Goal: Task Accomplishment & Management: Manage account settings

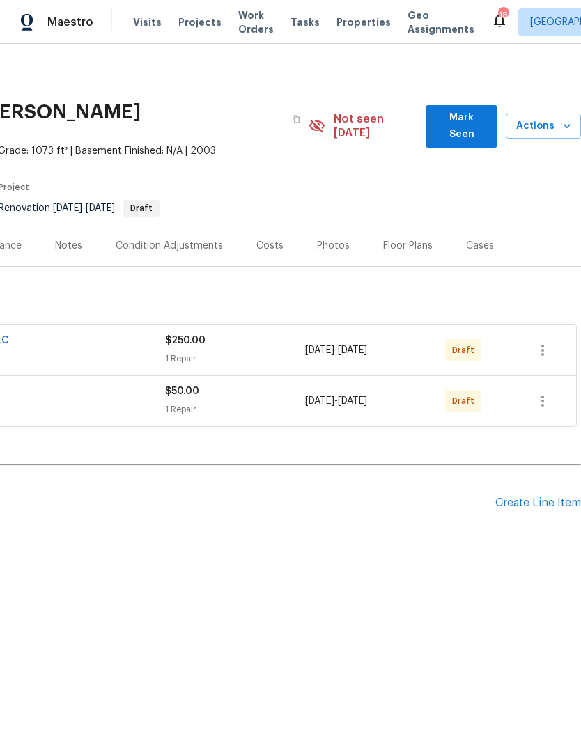
scroll to position [0, 206]
click at [535, 497] on div "Create Line Item" at bounding box center [538, 503] width 86 height 13
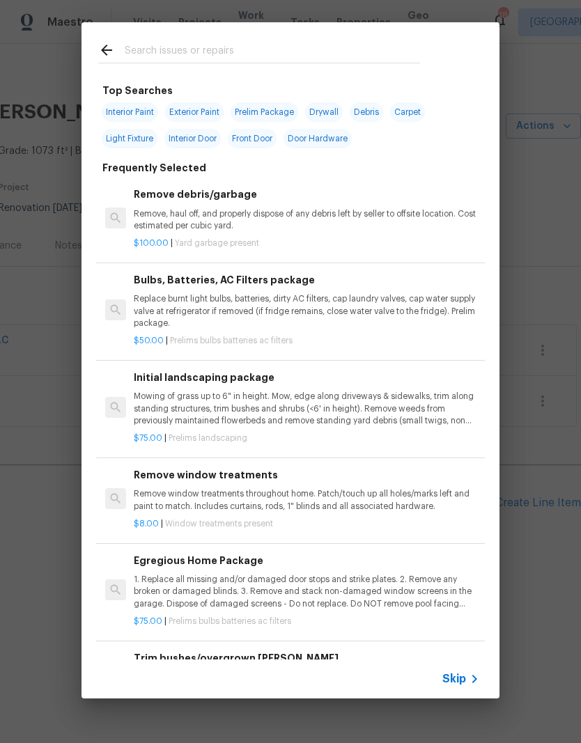
click at [181, 42] on input "text" at bounding box center [272, 52] width 295 height 21
type input "Gen"
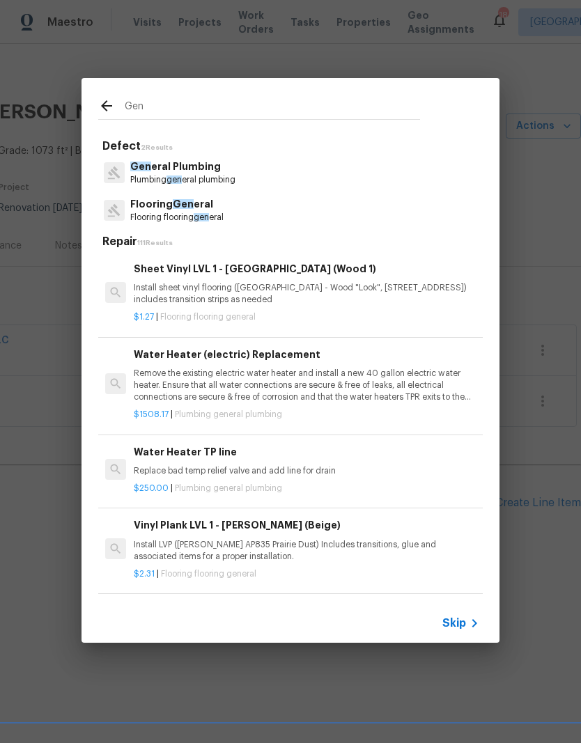
click at [192, 209] on p "Flooring Gen eral" at bounding box center [176, 204] width 93 height 15
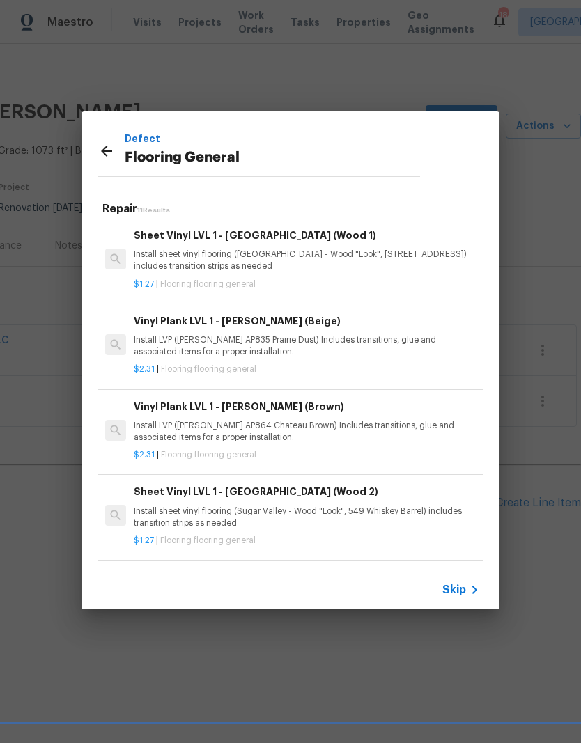
click at [191, 209] on h5 "Repair 11 Results" at bounding box center [292, 209] width 380 height 15
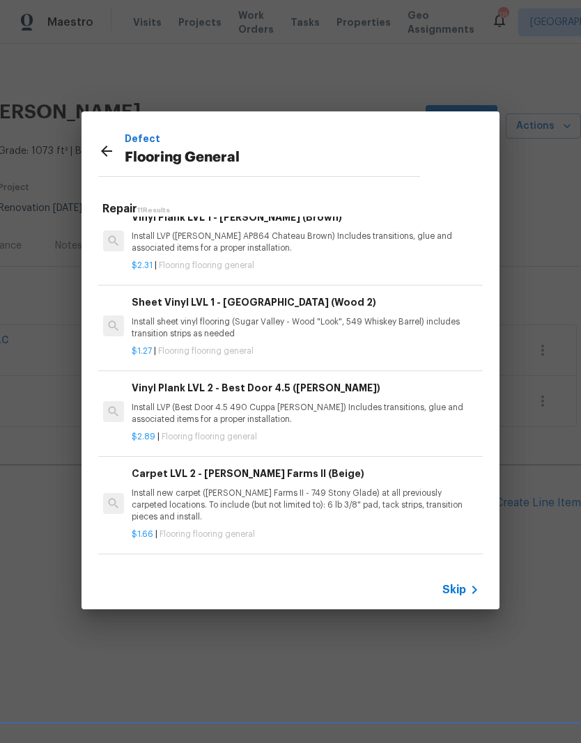
scroll to position [189, 2]
click at [254, 495] on p "Install new carpet ([PERSON_NAME] Farms II - 749 Stony Glade) at all previously…" at bounding box center [304, 506] width 345 height 36
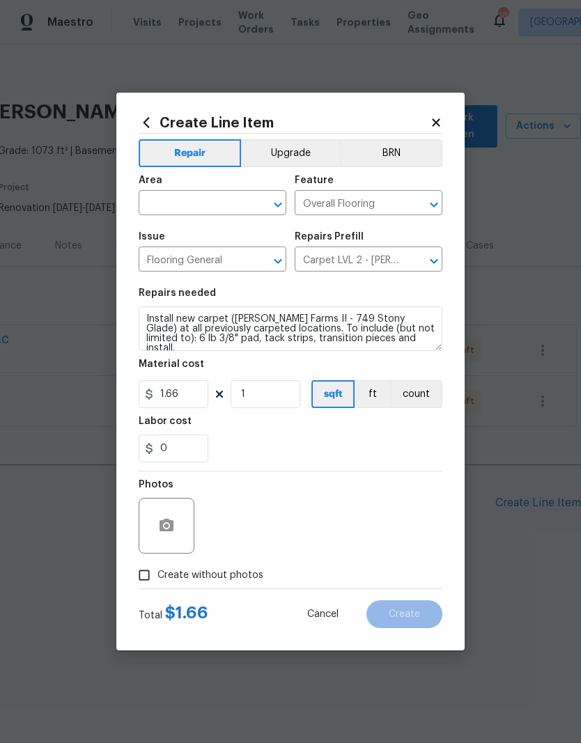
click at [193, 197] on input "text" at bounding box center [193, 205] width 109 height 22
click at [215, 256] on li "Interior Overall" at bounding box center [213, 258] width 148 height 23
type input "Interior Overall"
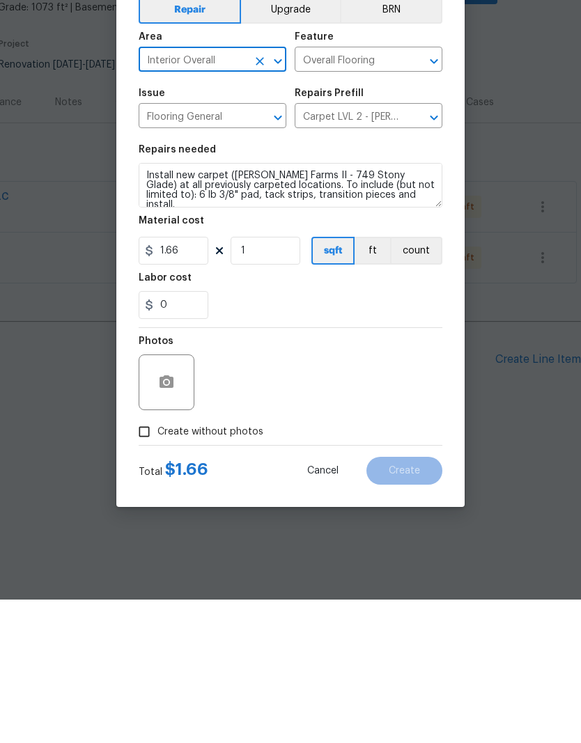
click at [146, 562] on input "Create without photos" at bounding box center [144, 575] width 26 height 26
checkbox input "true"
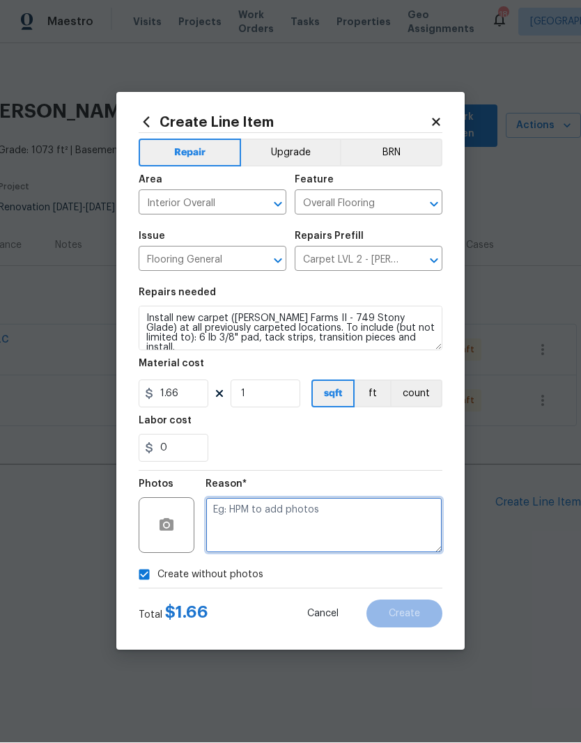
click at [263, 541] on textarea at bounding box center [323, 526] width 237 height 56
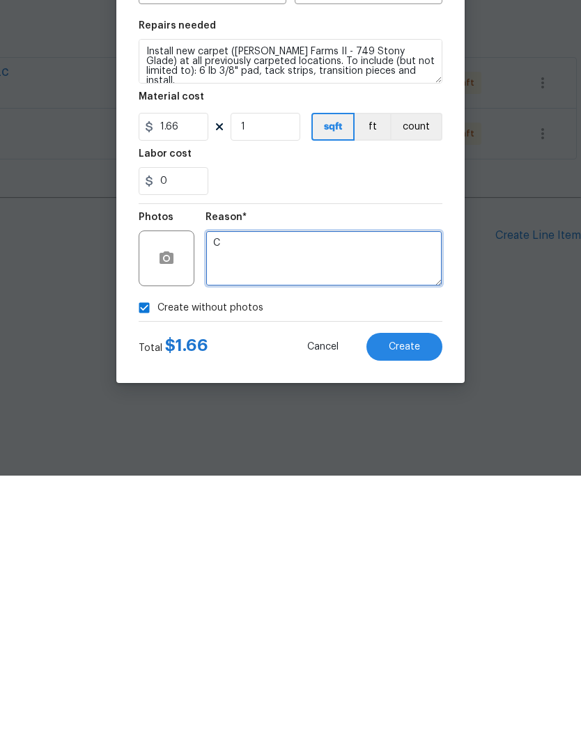
type textarea "C"
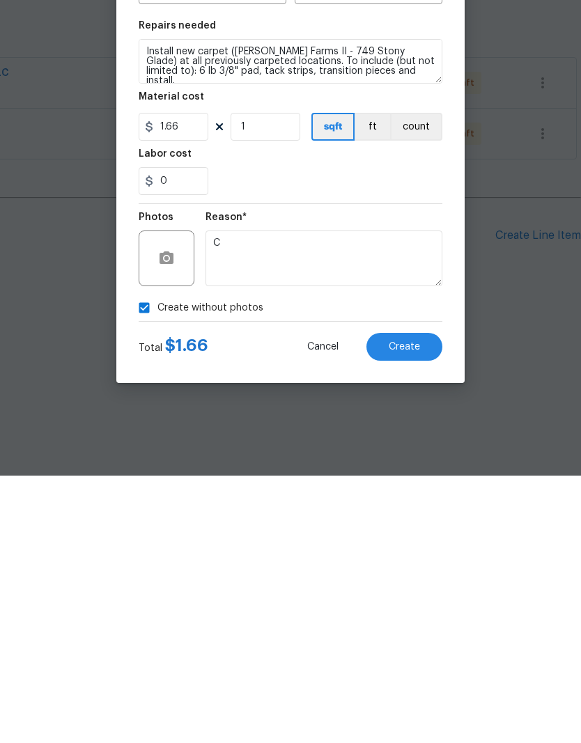
click at [403, 600] on button "Create" at bounding box center [404, 614] width 76 height 28
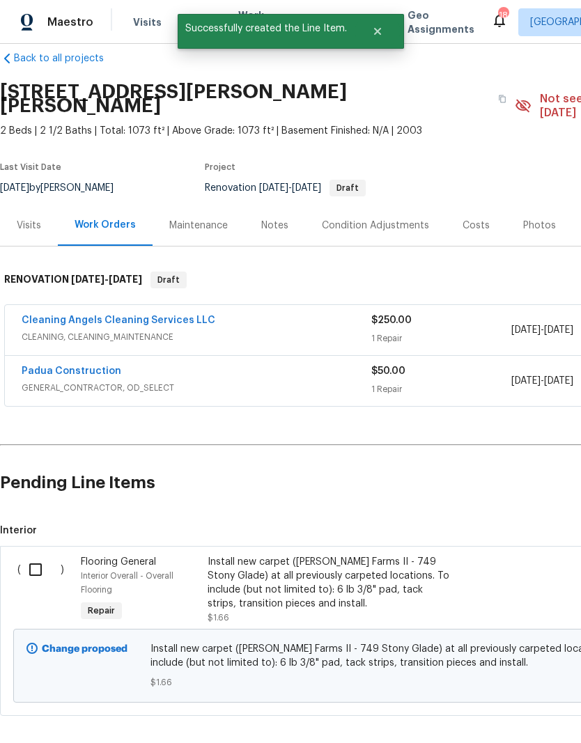
scroll to position [20, 0]
click at [34, 556] on input "checkbox" at bounding box center [41, 570] width 40 height 29
checkbox input "true"
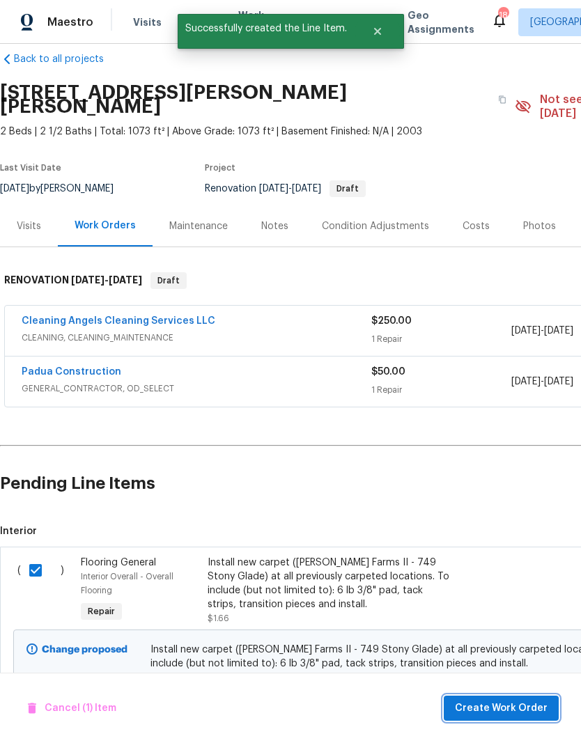
click at [529, 706] on span "Create Work Order" at bounding box center [501, 708] width 93 height 17
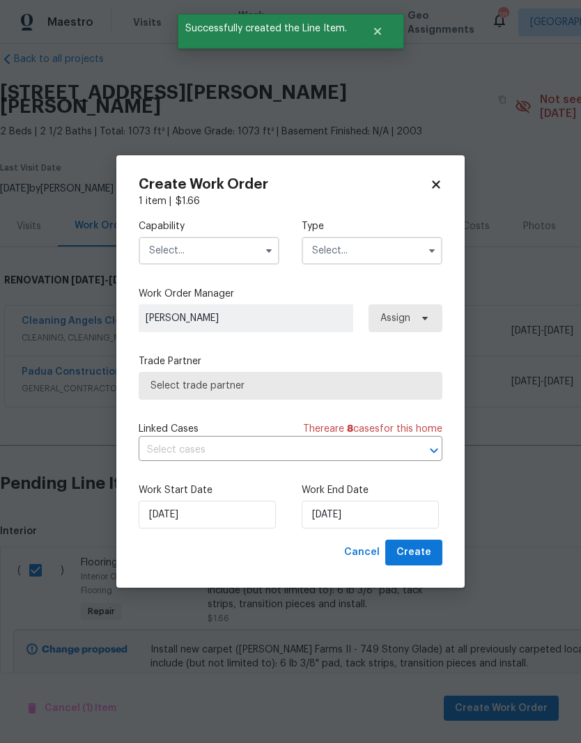
click at [231, 251] on input "text" at bounding box center [209, 251] width 141 height 28
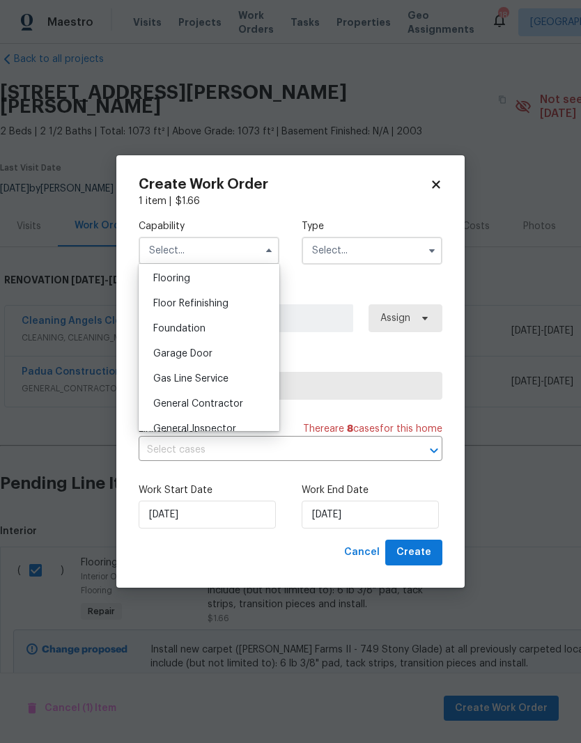
scroll to position [537, 0]
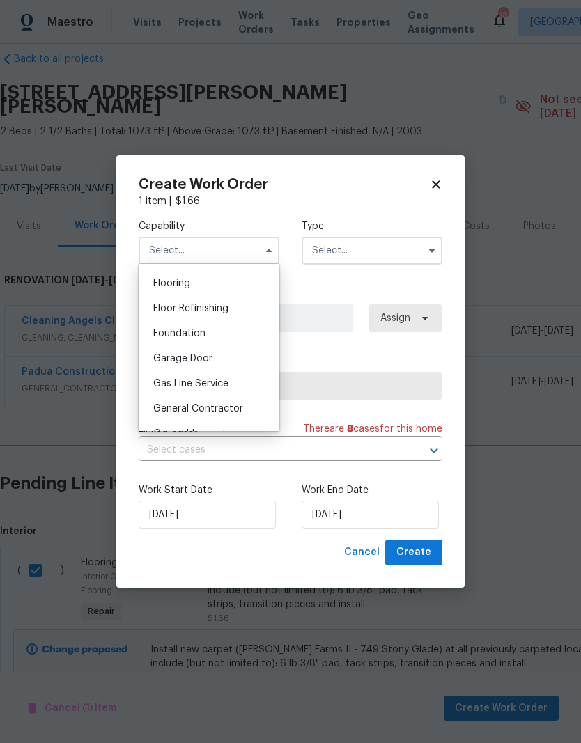
click at [198, 278] on div "Flooring" at bounding box center [209, 283] width 134 height 25
type input "Flooring"
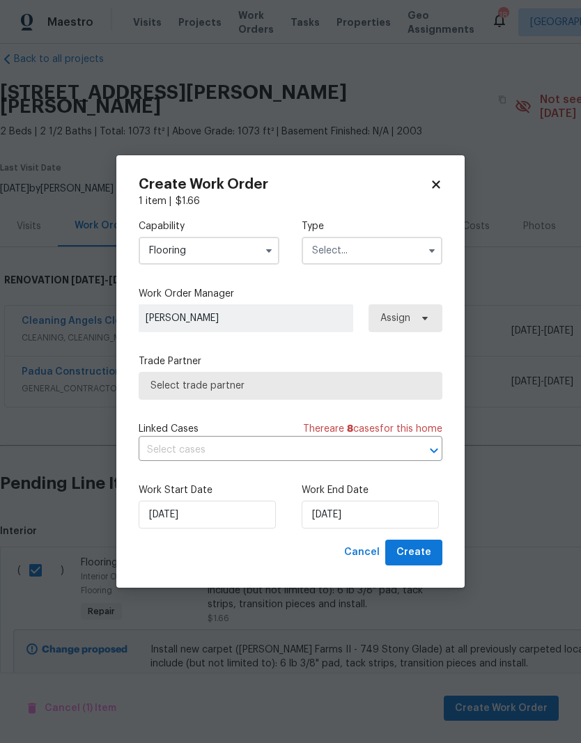
click at [403, 247] on input "text" at bounding box center [372, 251] width 141 height 28
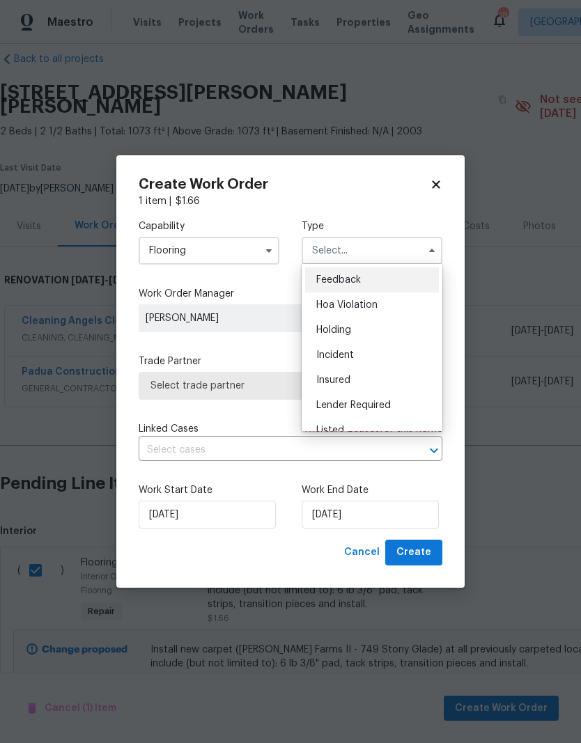
click at [430, 369] on div "Insured" at bounding box center [372, 380] width 134 height 25
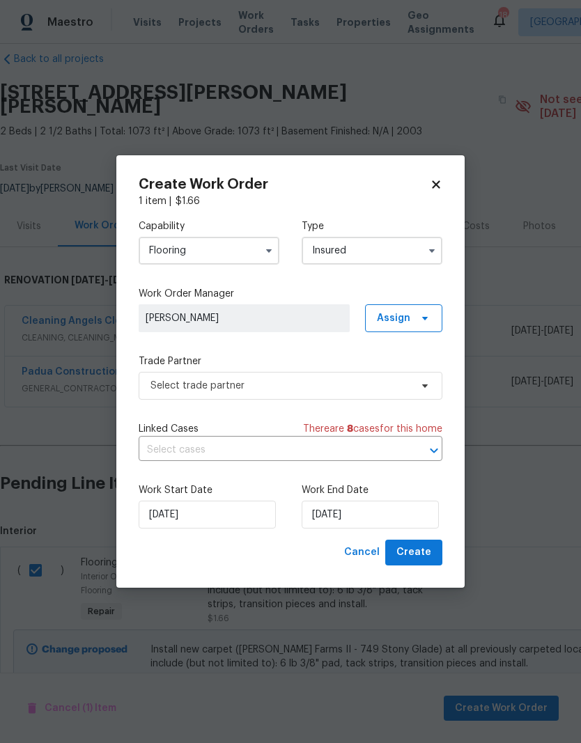
click at [440, 253] on button "button" at bounding box center [432, 250] width 17 height 17
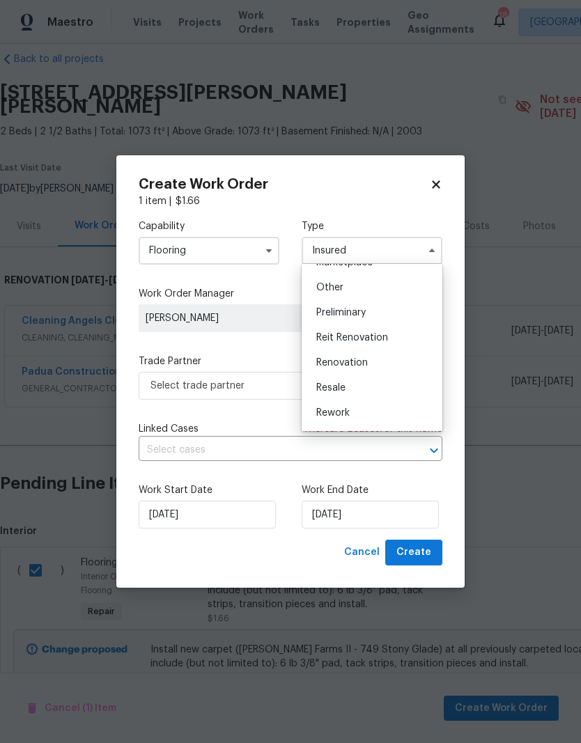
scroll to position [279, 0]
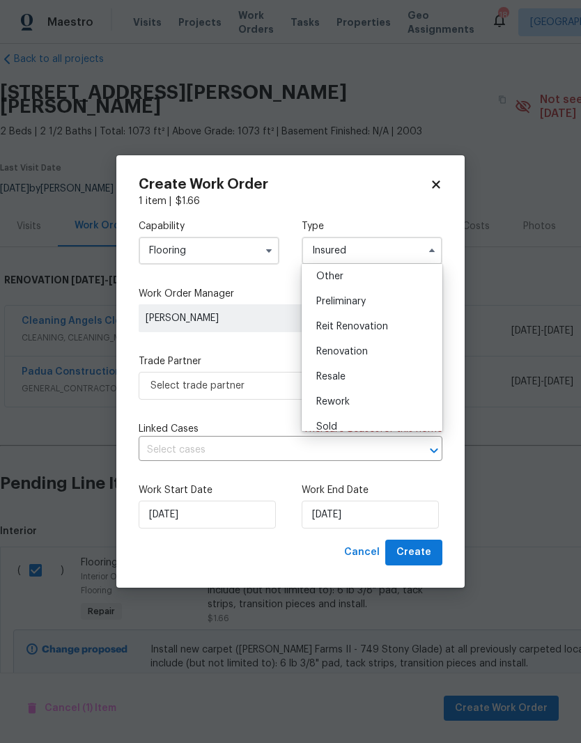
click at [367, 354] on span "Renovation" at bounding box center [342, 352] width 52 height 10
type input "Renovation"
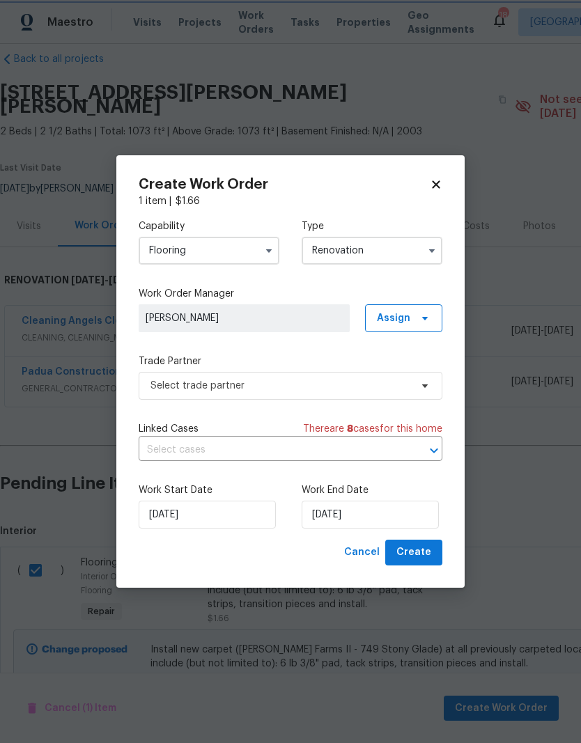
scroll to position [0, 0]
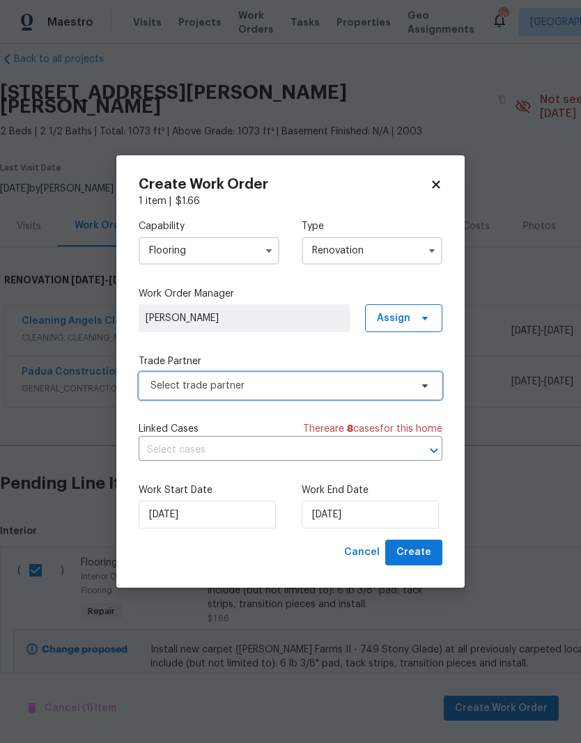
click at [366, 391] on span "Select trade partner" at bounding box center [280, 386] width 260 height 14
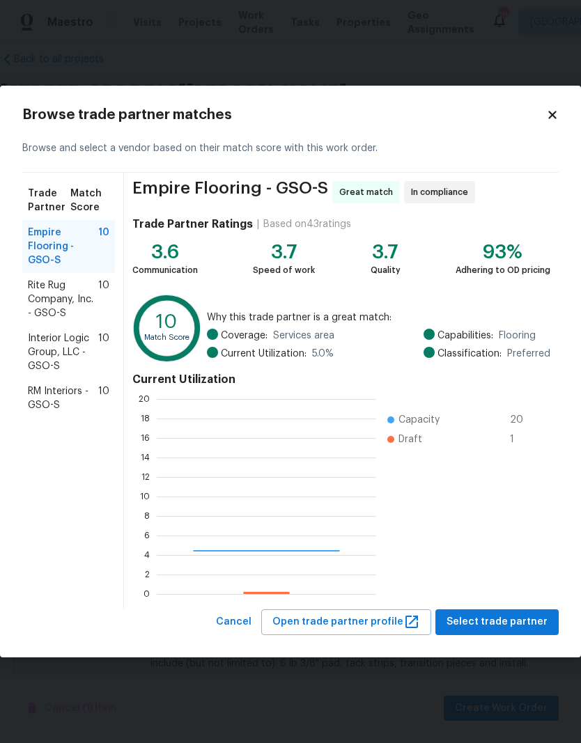
scroll to position [195, 219]
click at [72, 343] on span "Interior Logic Group, LLC - GSO-S" at bounding box center [63, 353] width 70 height 42
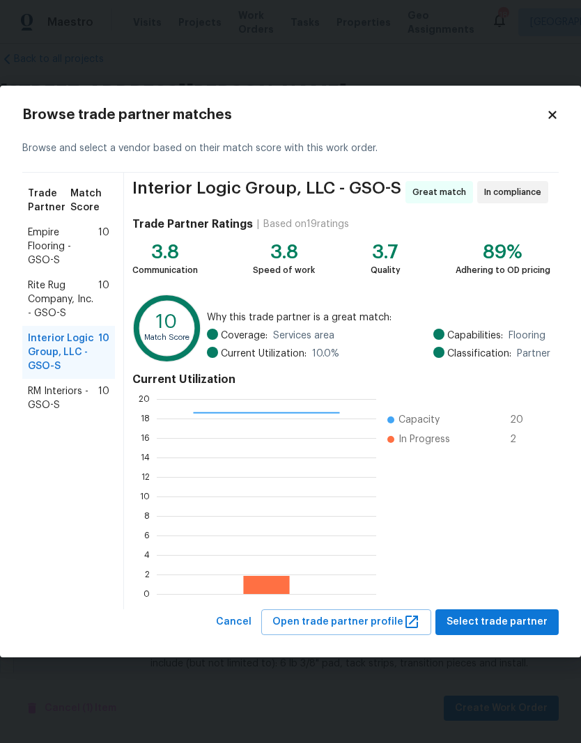
click at [504, 630] on span "Select trade partner" at bounding box center [497, 622] width 101 height 17
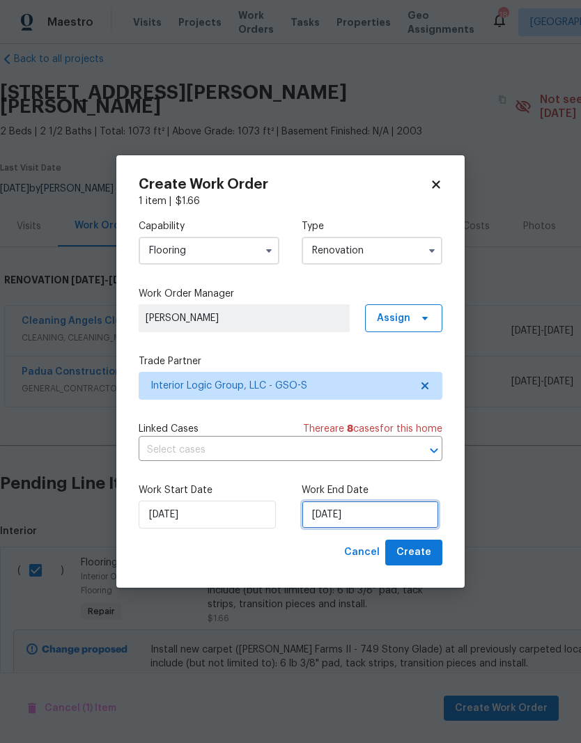
click at [336, 513] on input "[DATE]" at bounding box center [370, 515] width 137 height 28
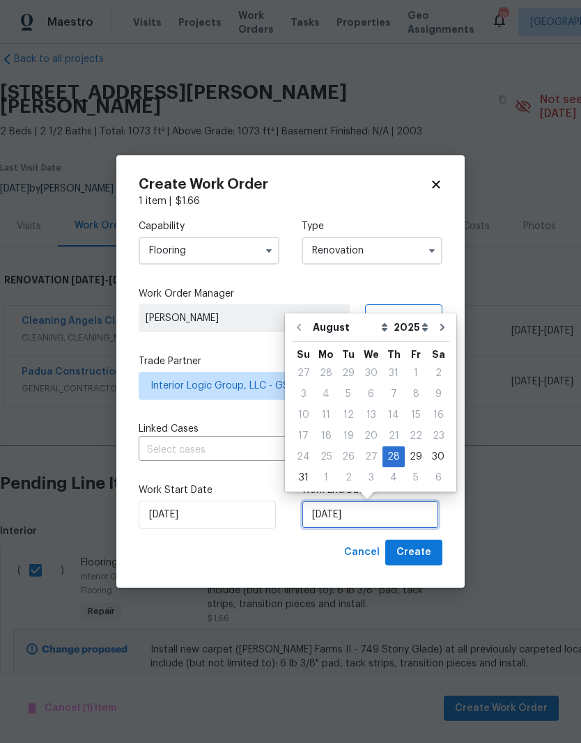
scroll to position [10, 0]
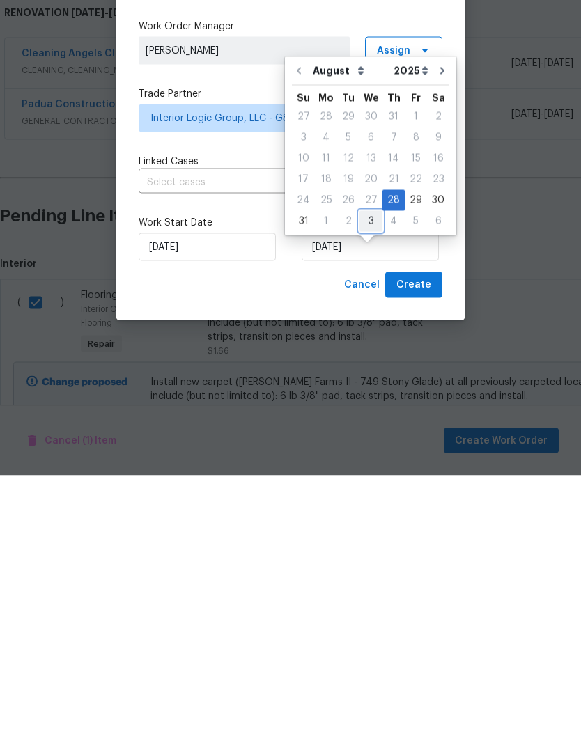
click at [371, 479] on div "3" at bounding box center [370, 489] width 23 height 20
type input "[DATE]"
select select "8"
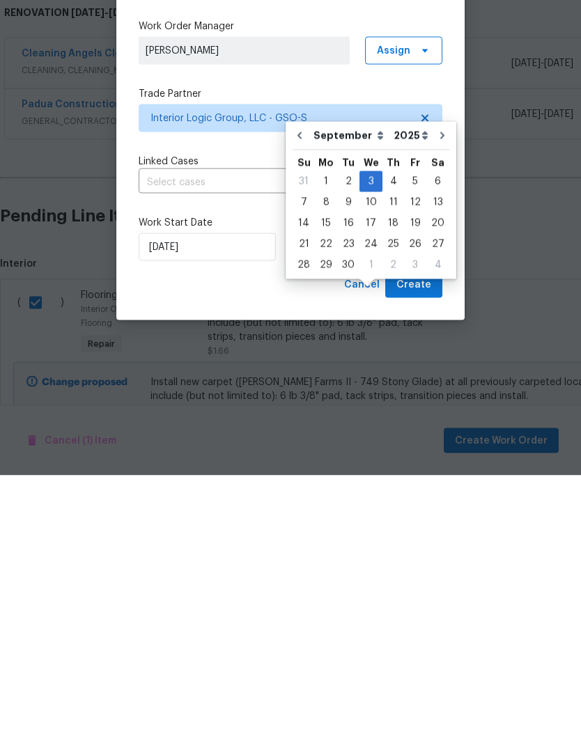
scroll to position [55, 0]
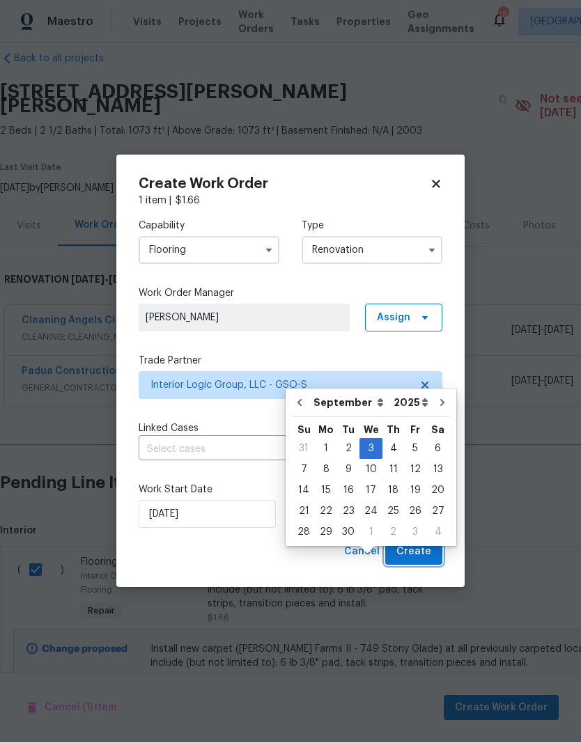
click at [427, 550] on span "Create" at bounding box center [413, 552] width 35 height 17
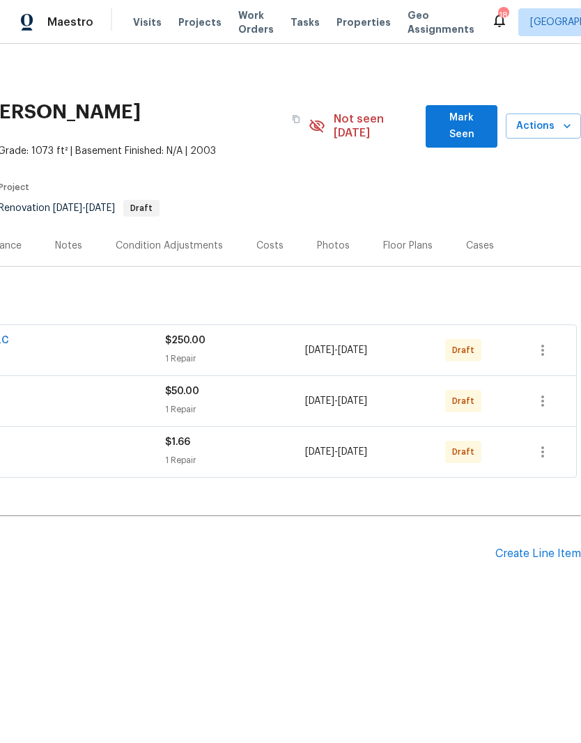
scroll to position [0, 206]
click at [542, 548] on div "Create Line Item" at bounding box center [538, 554] width 86 height 13
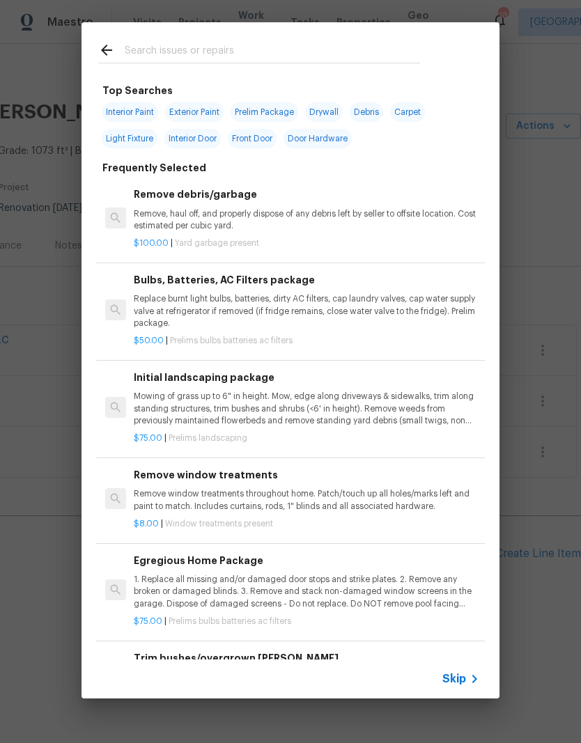
click at [173, 51] on input "text" at bounding box center [272, 52] width 295 height 21
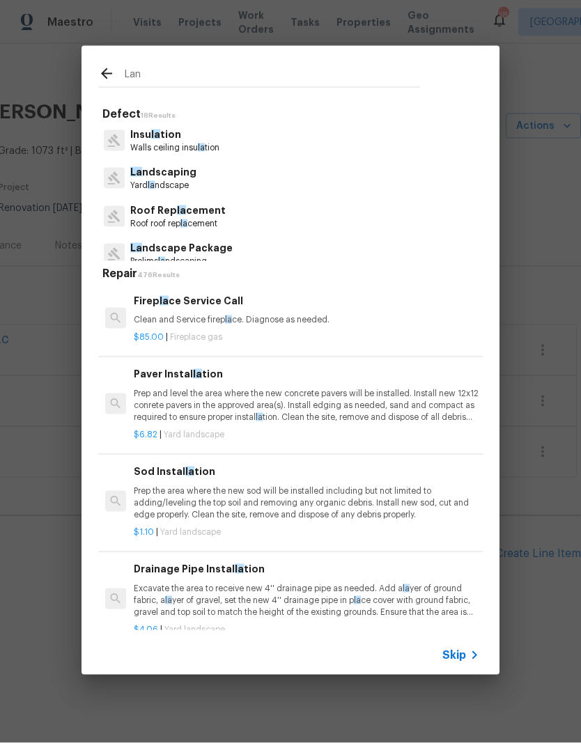
type input "Land"
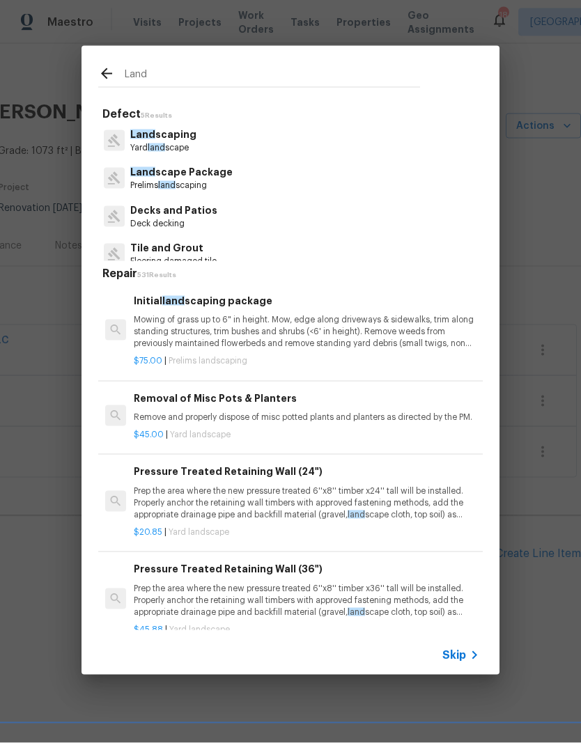
click at [169, 138] on p "Land scaping" at bounding box center [163, 134] width 66 height 15
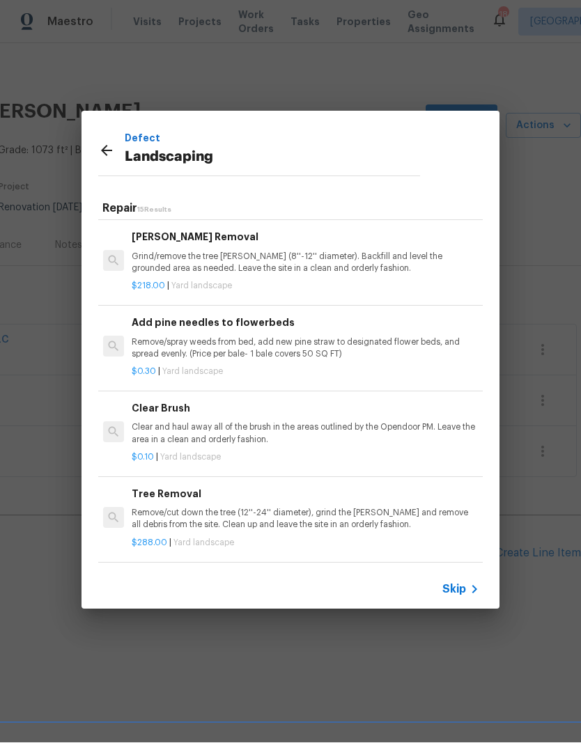
scroll to position [439, 2]
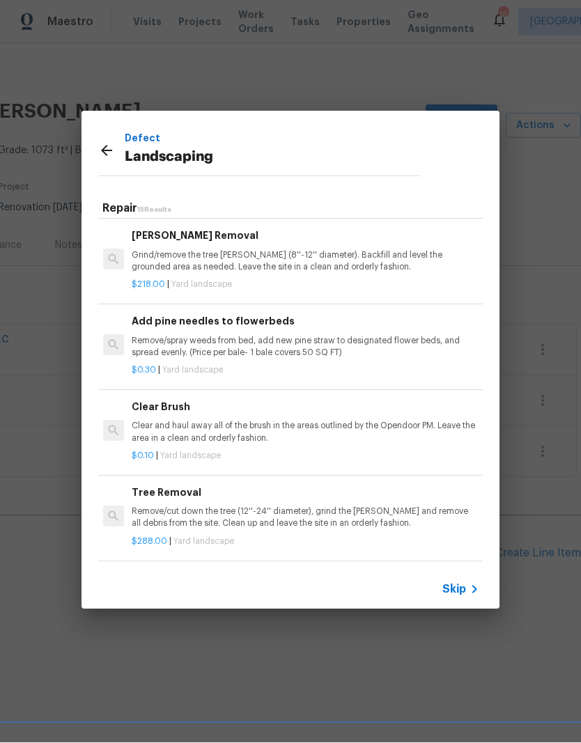
click at [181, 426] on p "Clear and haul away all of the brush in the areas outlined by the Opendoor PM. …" at bounding box center [304, 433] width 345 height 24
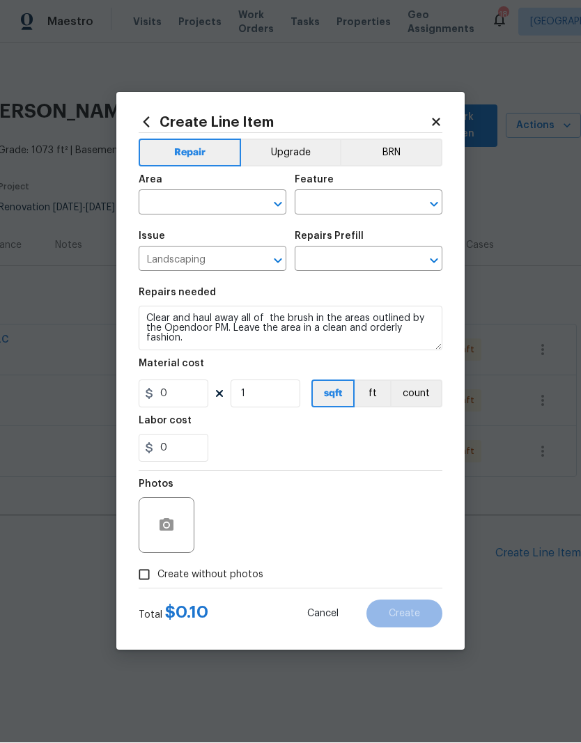
type input "Clear Brush $0.10"
type input "0.1"
click at [199, 200] on input "text" at bounding box center [193, 205] width 109 height 22
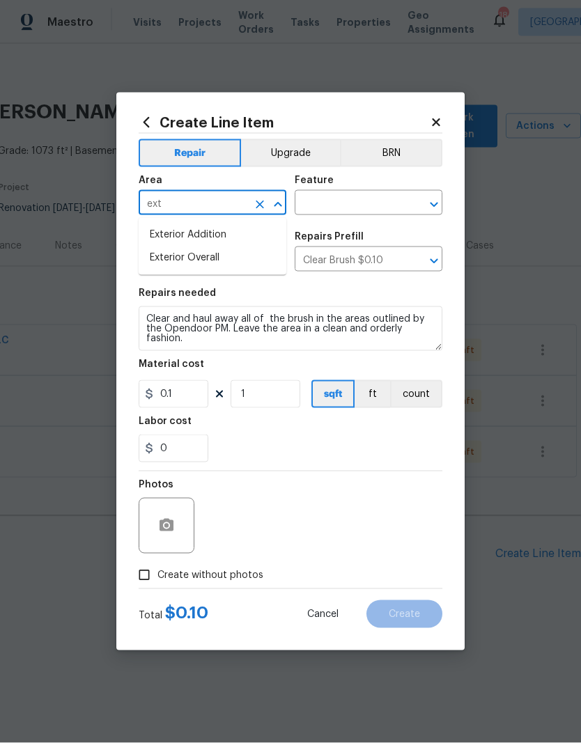
click at [200, 260] on li "Exterior Overall" at bounding box center [213, 258] width 148 height 23
type input "Exterior Overall"
click at [354, 201] on input "text" at bounding box center [349, 205] width 109 height 22
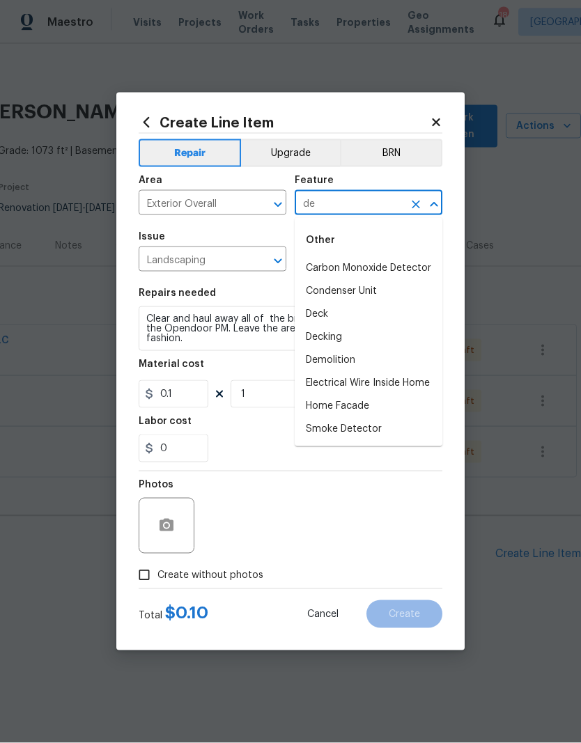
type input "d"
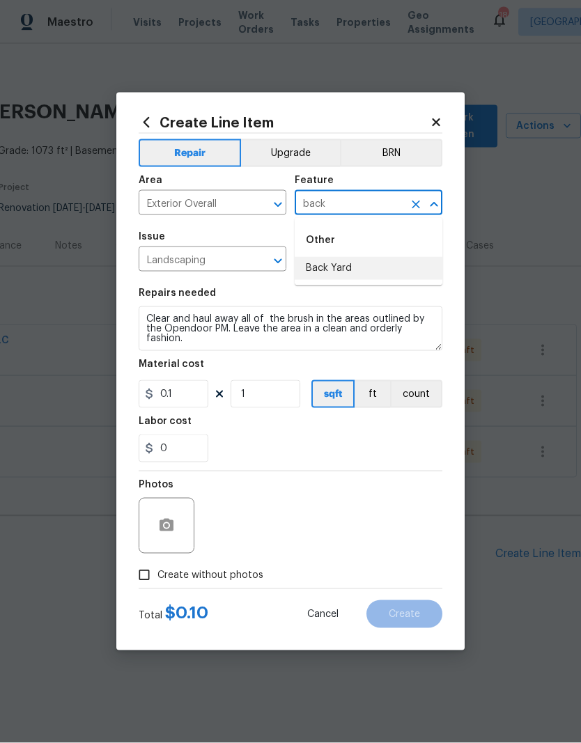
click at [346, 272] on li "Back Yard" at bounding box center [369, 268] width 148 height 23
type input "Back Yard"
click at [346, 272] on input "Clear Brush $0.10" at bounding box center [349, 261] width 109 height 22
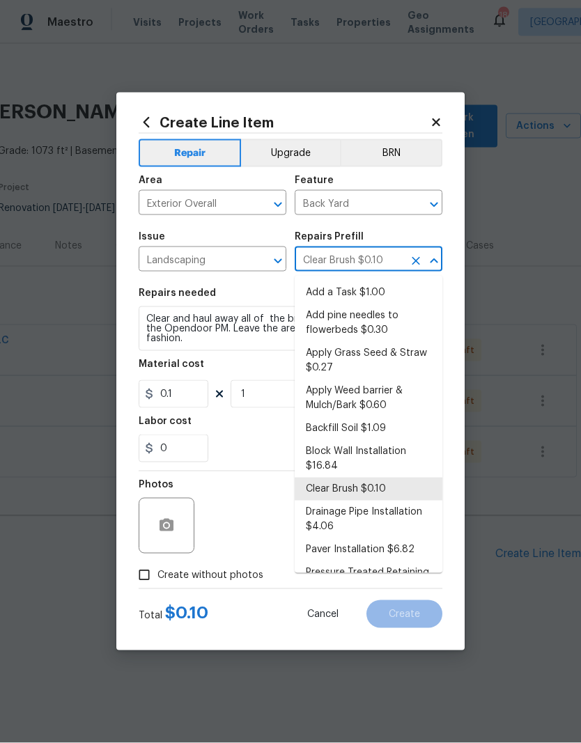
click at [257, 232] on div "Issue" at bounding box center [213, 241] width 148 height 18
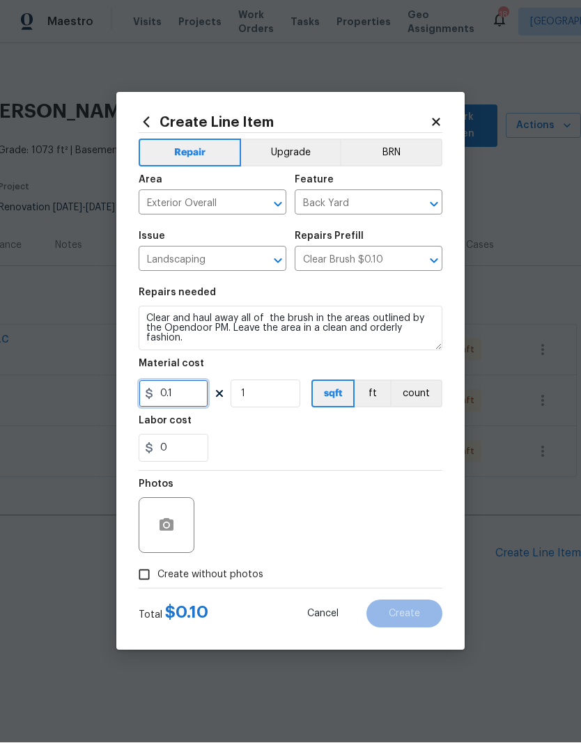
click at [193, 396] on input "0.1" at bounding box center [174, 394] width 70 height 28
type input "40"
click at [273, 433] on div "Labor cost" at bounding box center [291, 426] width 304 height 18
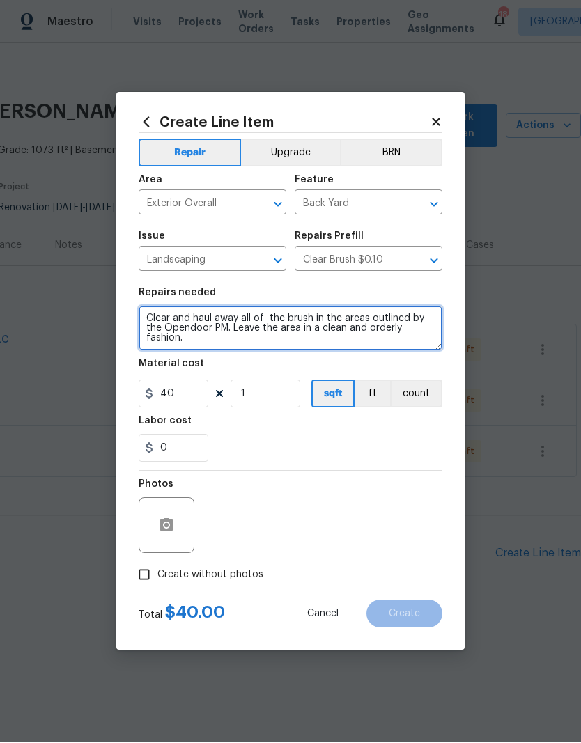
click at [151, 307] on textarea "Clear and haul away all of the brush in the areas outlined by the Opendoor PM. …" at bounding box center [291, 328] width 304 height 45
click at [155, 308] on textarea "Clear and haul away all of the brush in the areas outlined by the Opendoor PM. …" at bounding box center [291, 328] width 304 height 45
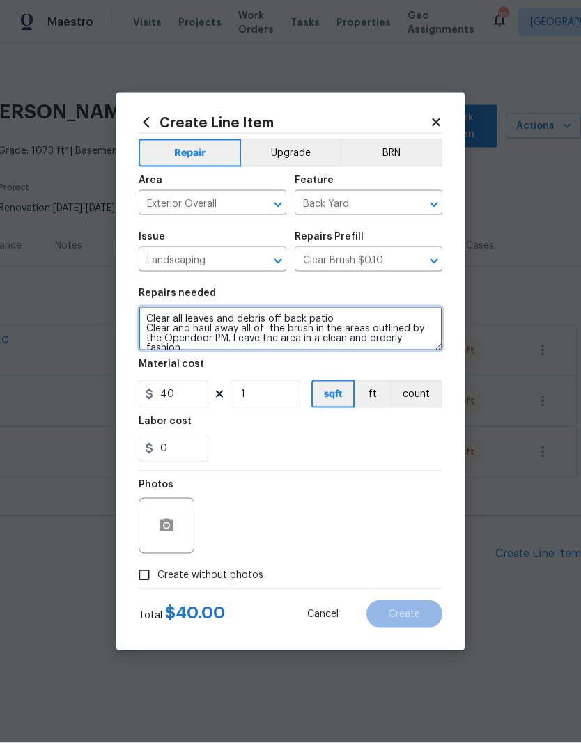
type textarea "Clear all leaves and debris off back patio Clear and haul away all of the brush…"
click at [373, 447] on div "0" at bounding box center [291, 449] width 304 height 28
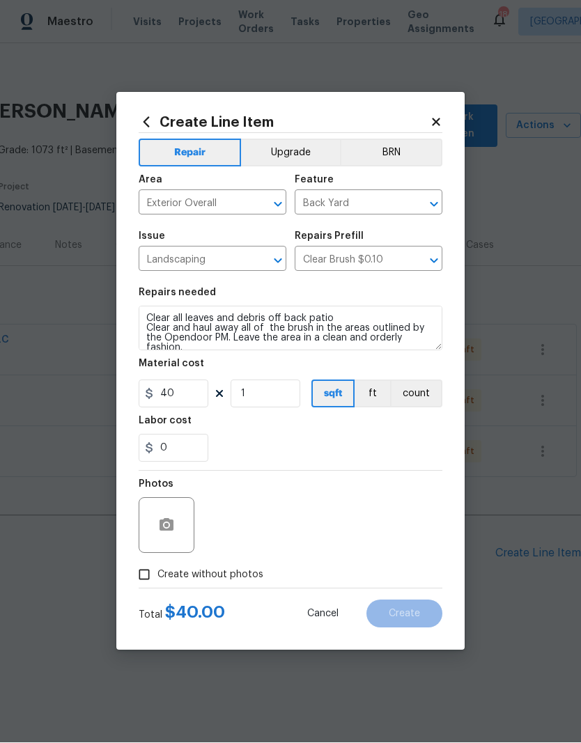
click at [155, 574] on input "Create without photos" at bounding box center [144, 575] width 26 height 26
checkbox input "true"
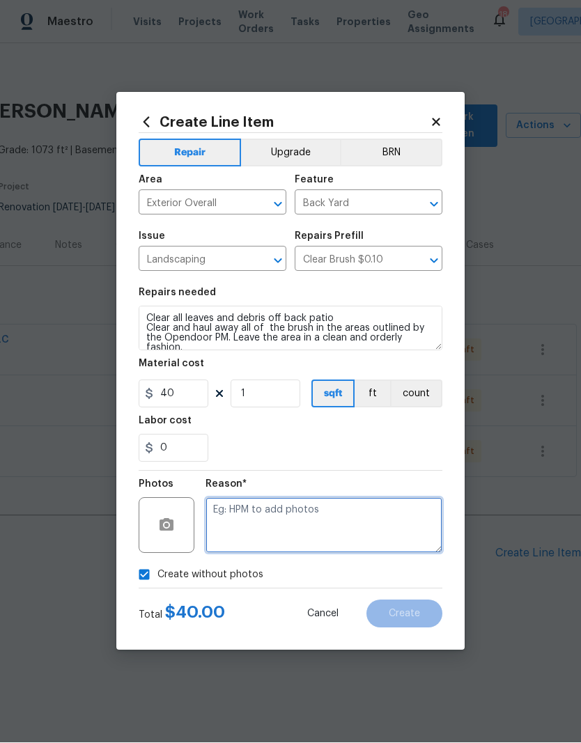
click at [238, 531] on textarea at bounding box center [323, 526] width 237 height 56
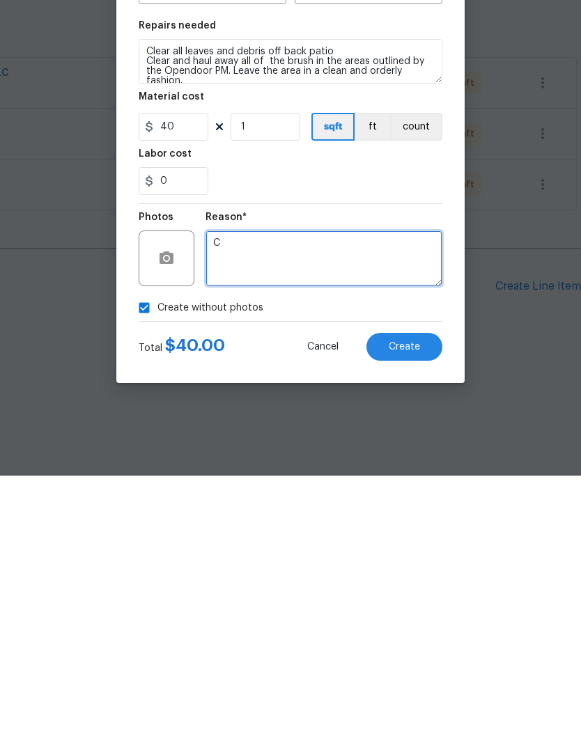
type textarea "C"
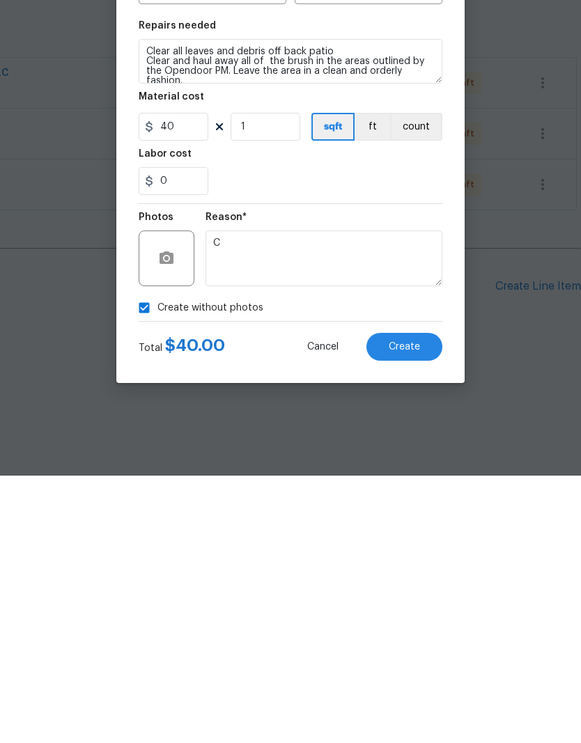
click at [408, 609] on span "Create" at bounding box center [404, 614] width 31 height 10
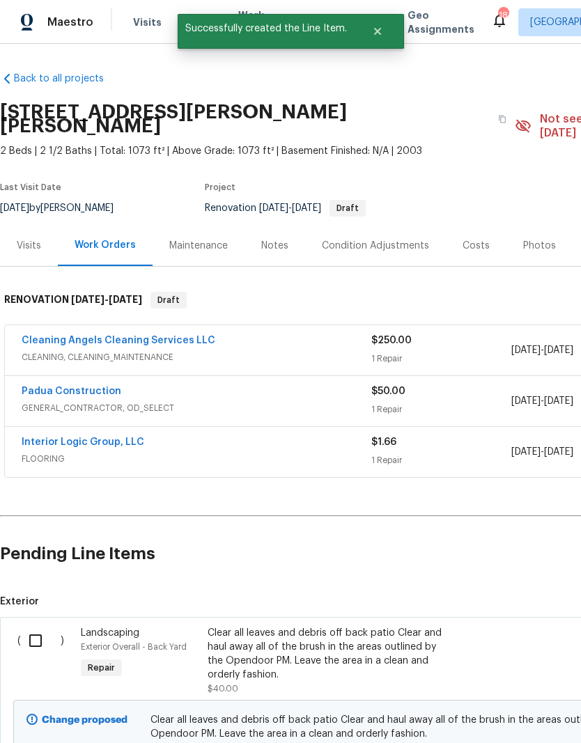
scroll to position [0, 0]
click at [29, 626] on input "checkbox" at bounding box center [41, 640] width 40 height 29
checkbox input "true"
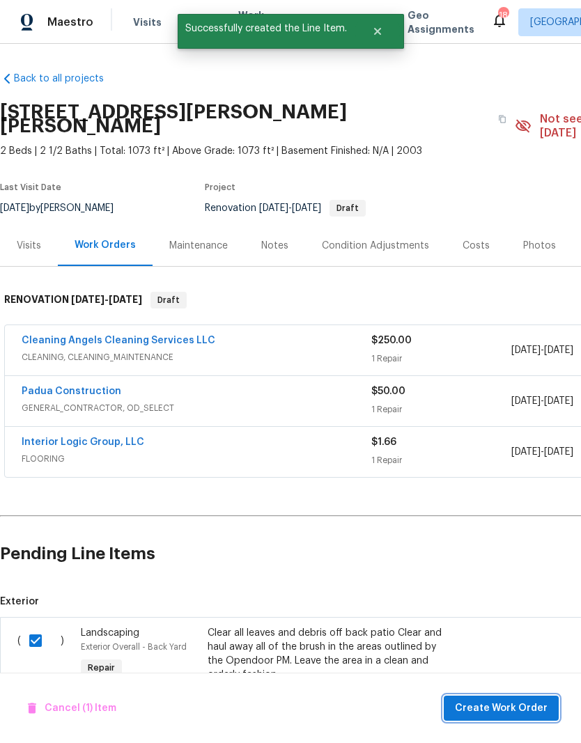
click at [526, 708] on span "Create Work Order" at bounding box center [501, 708] width 93 height 17
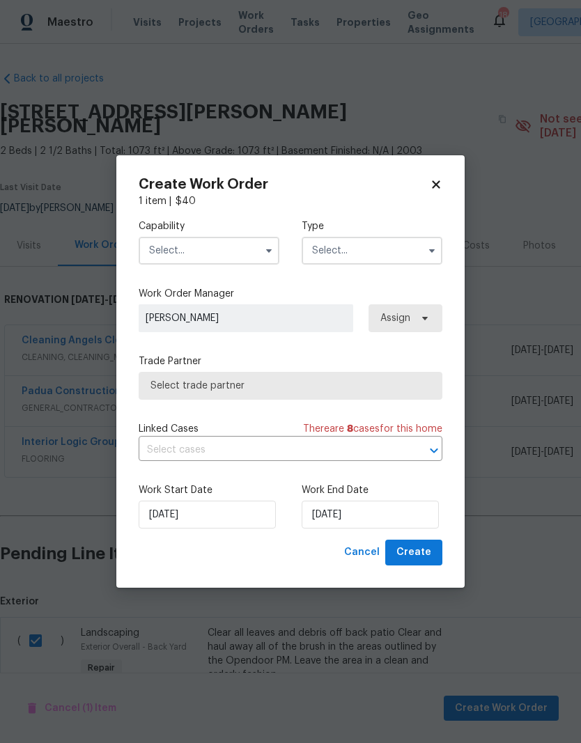
click at [226, 244] on input "text" at bounding box center [209, 251] width 141 height 28
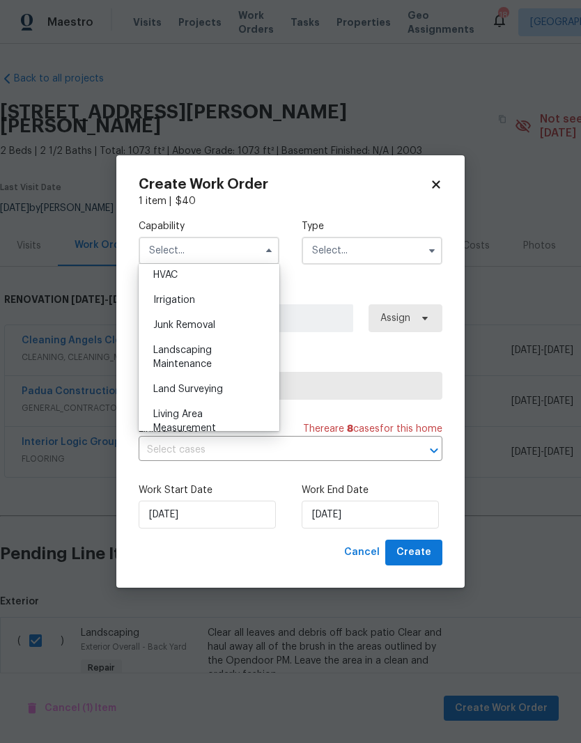
scroll to position [862, 0]
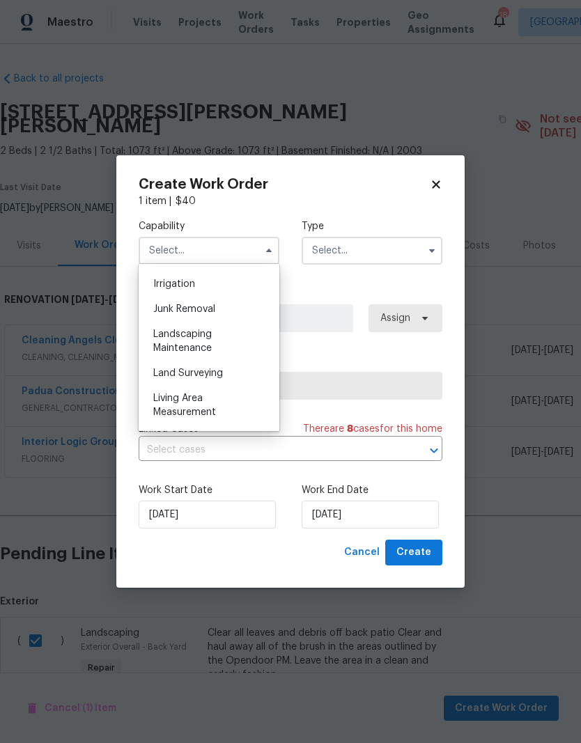
click at [193, 342] on div "Landscaping Maintenance" at bounding box center [209, 341] width 134 height 39
type input "Landscaping Maintenance"
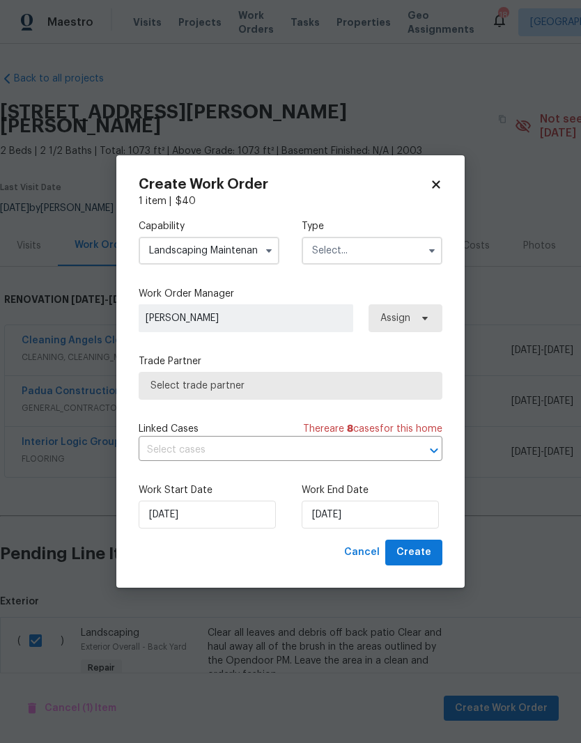
click at [377, 249] on input "text" at bounding box center [372, 251] width 141 height 28
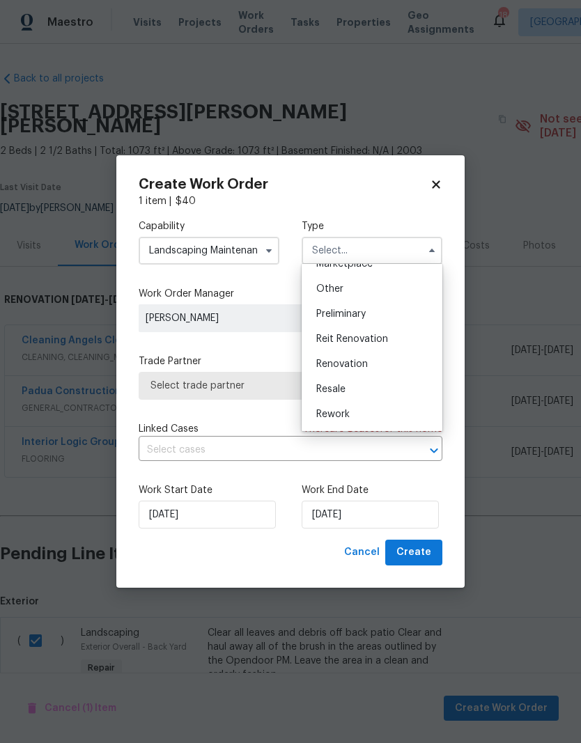
scroll to position [268, 0]
click at [367, 365] on span "Renovation" at bounding box center [342, 363] width 52 height 10
type input "Renovation"
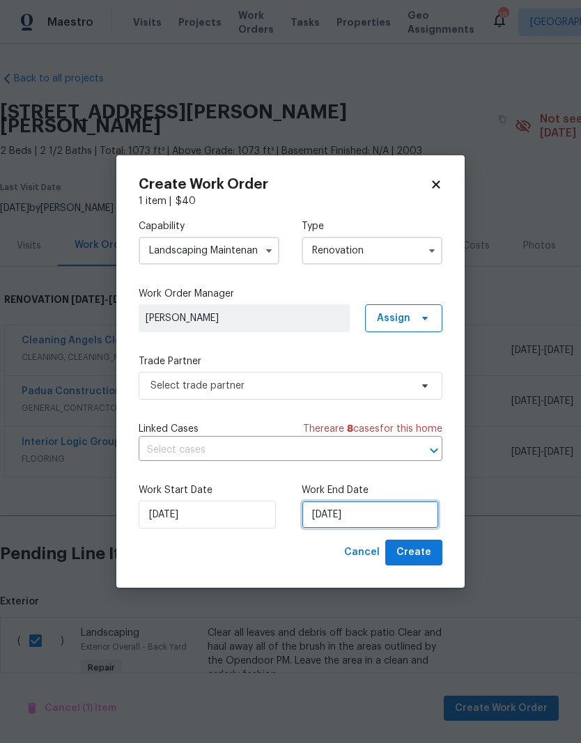
click at [347, 520] on input "[DATE]" at bounding box center [370, 515] width 137 height 28
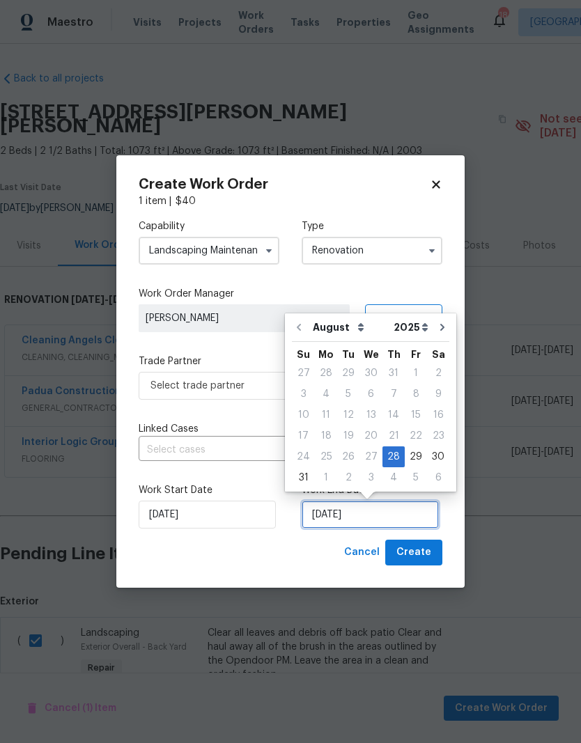
scroll to position [10, 0]
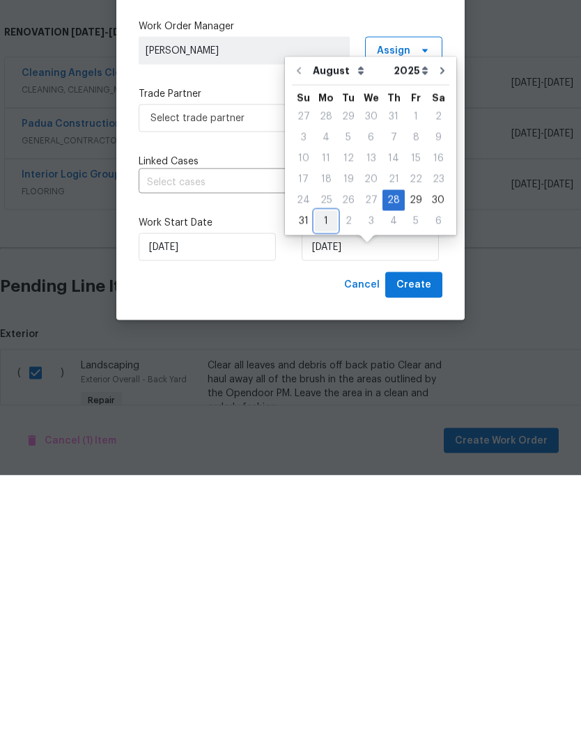
click at [324, 479] on div "1" at bounding box center [326, 489] width 22 height 20
type input "[DATE]"
select select "8"
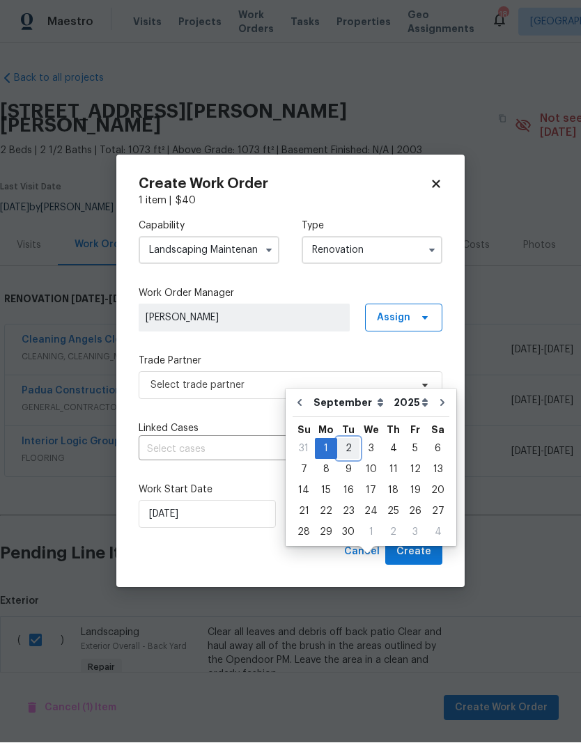
click at [346, 440] on div "2" at bounding box center [348, 450] width 22 height 20
type input "[DATE]"
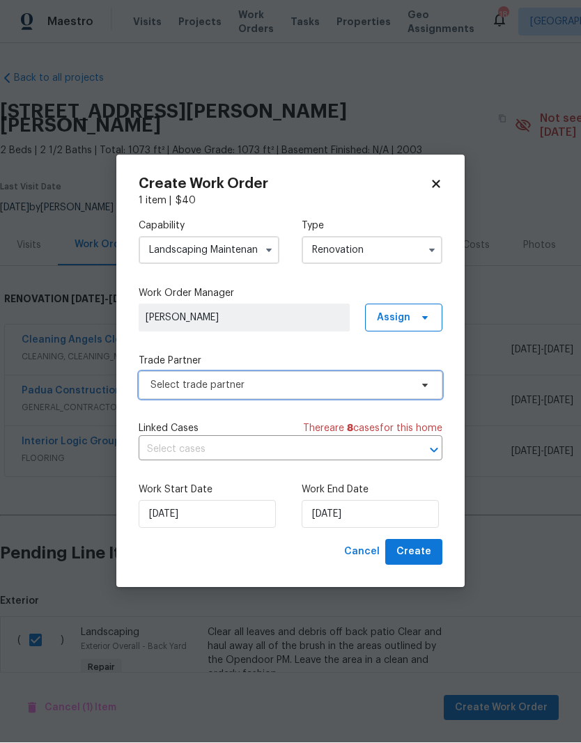
click at [404, 384] on span "Select trade partner" at bounding box center [280, 386] width 260 height 14
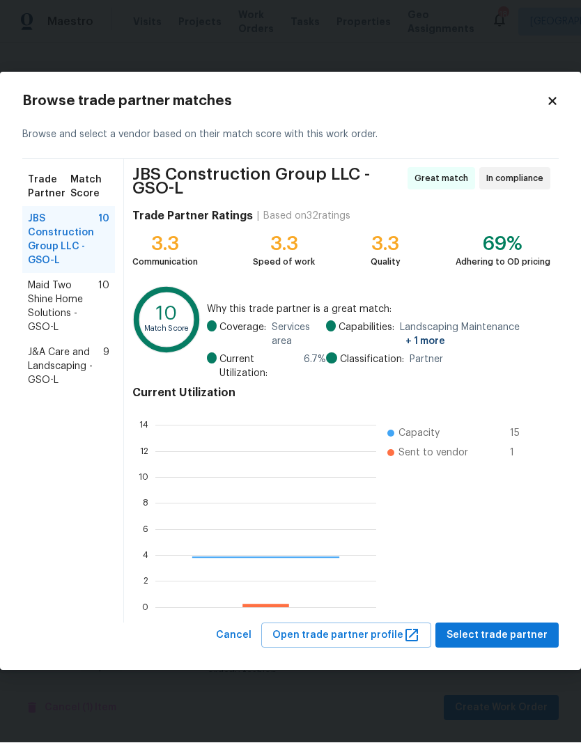
scroll to position [195, 221]
click at [59, 364] on span "J&A Care and Landscaping - GSO-L" at bounding box center [65, 367] width 75 height 42
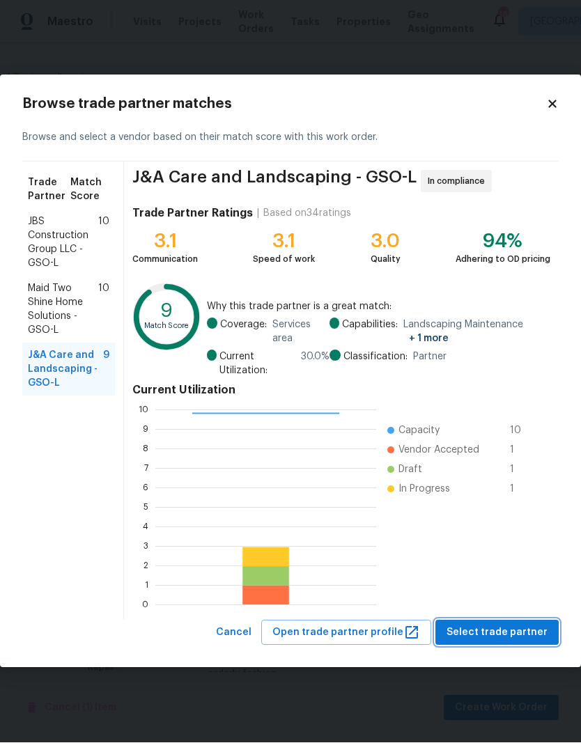
click at [504, 637] on span "Select trade partner" at bounding box center [497, 633] width 101 height 17
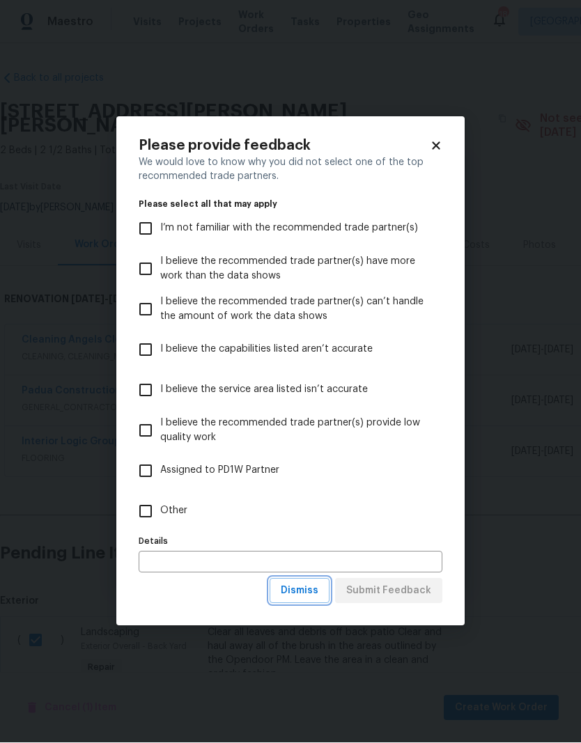
click at [326, 593] on button "Dismiss" at bounding box center [300, 592] width 60 height 26
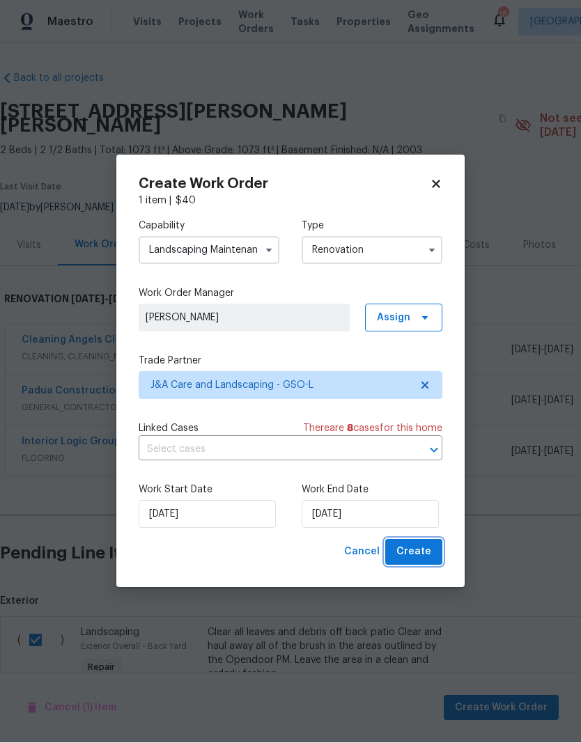
click at [412, 565] on button "Create" at bounding box center [413, 553] width 57 height 26
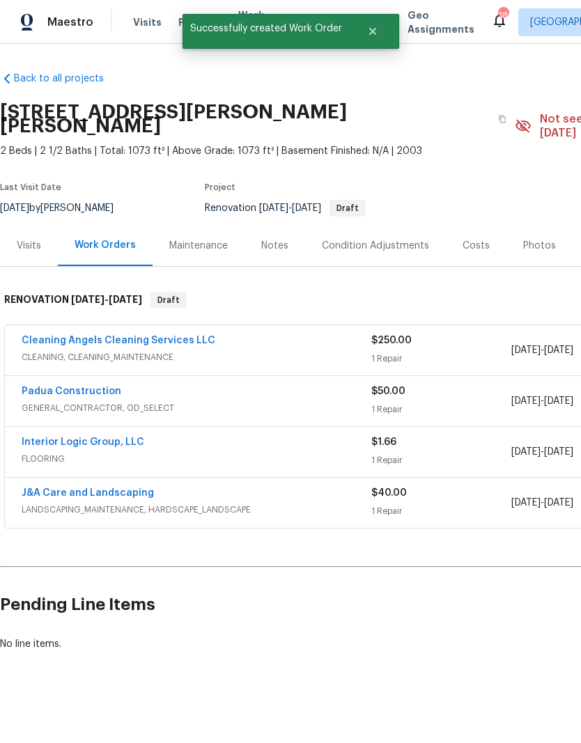
click at [106, 488] on link "J&A Care and Landscaping" at bounding box center [88, 493] width 132 height 10
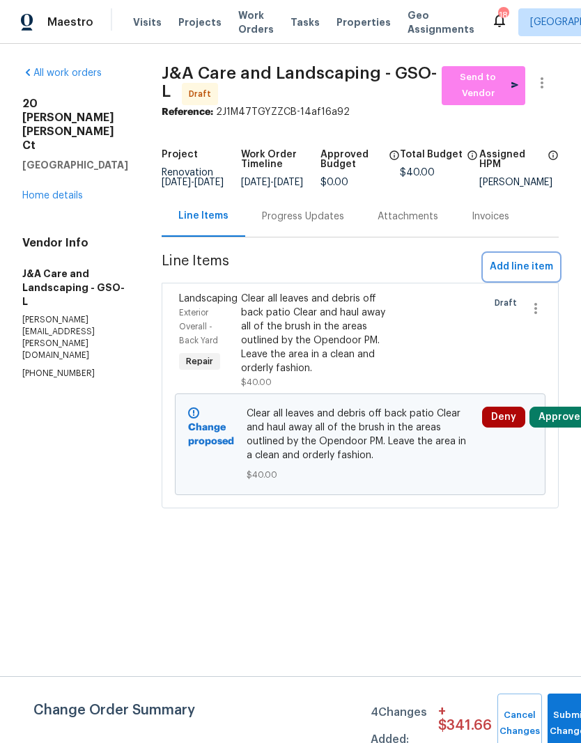
click at [520, 270] on span "Add line item" at bounding box center [521, 266] width 63 height 17
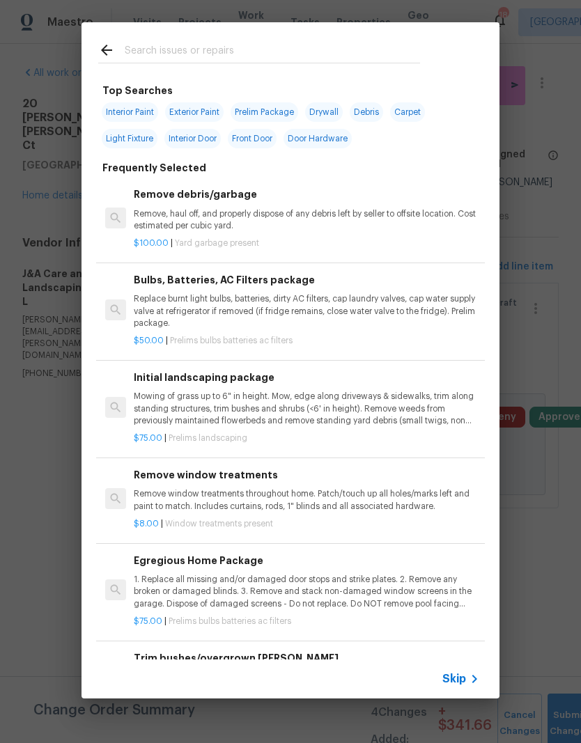
click at [171, 42] on input "text" at bounding box center [272, 52] width 295 height 21
type input "Pinestrw"
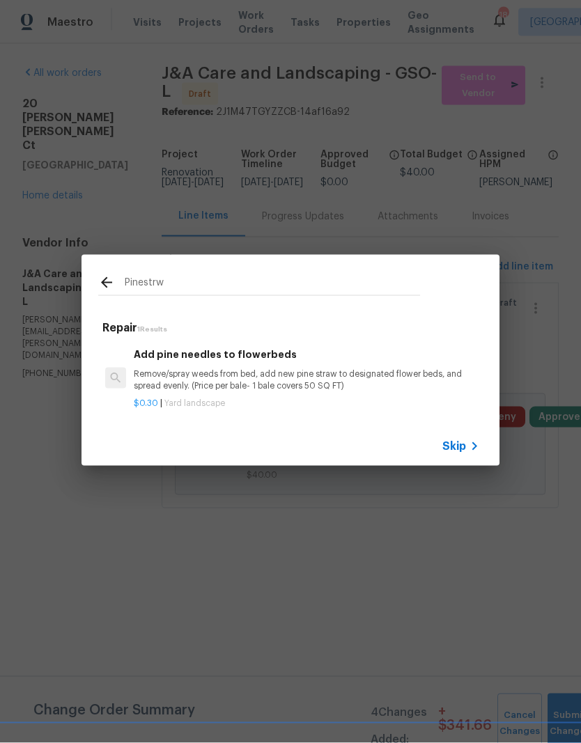
click at [218, 378] on p "Remove/spray weeds from bed, add new pine straw to designated flower beds, and …" at bounding box center [306, 380] width 345 height 24
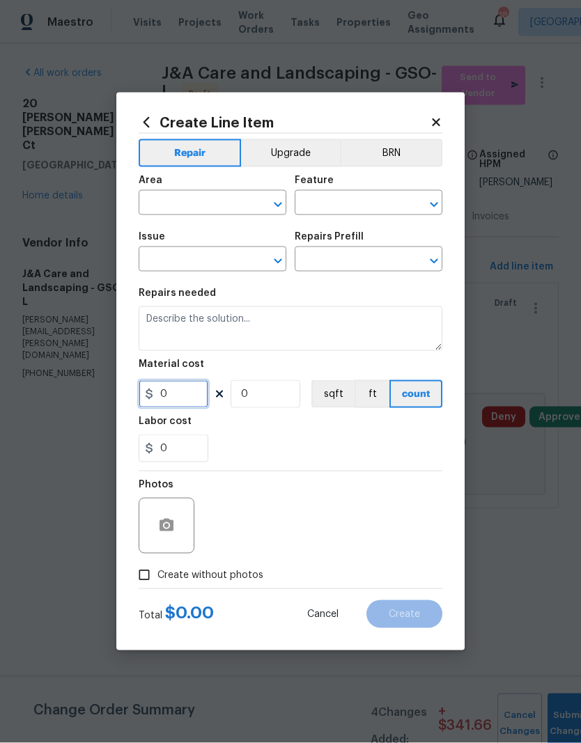
click at [208, 380] on input "0" at bounding box center [174, 394] width 70 height 28
type input "Landscaping"
type textarea "Remove/spray weeds from bed, add new pine straw to designated flower beds, and …"
type input "1"
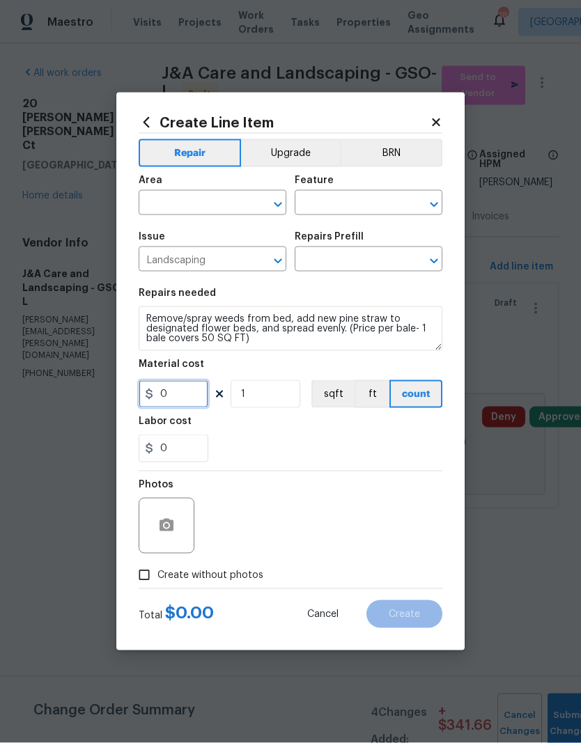
type input "Add pine needles to flowerbeds $0.30"
type input "35"
click at [156, 312] on textarea "Remove/spray weeds from bed, add new pine straw to designated flower beds, and …" at bounding box center [291, 328] width 304 height 45
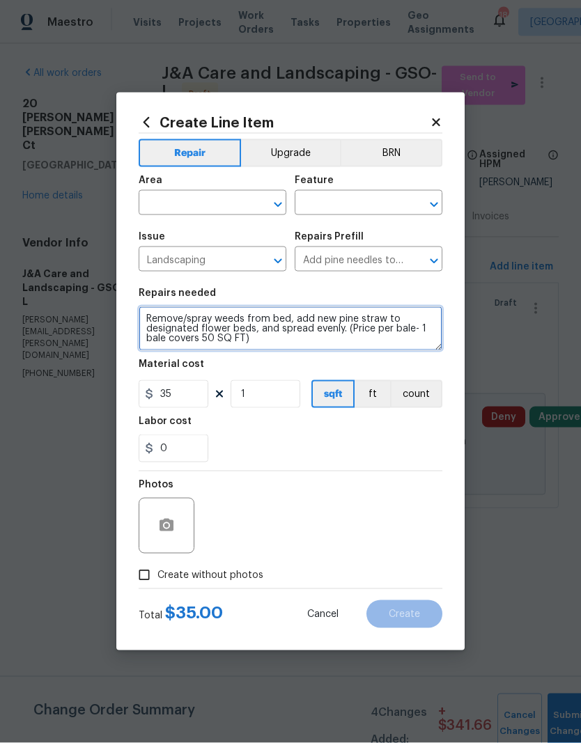
click at [157, 317] on textarea "Remove/spray weeds from bed, add new pine straw to designated flower beds, and …" at bounding box center [291, 328] width 304 height 45
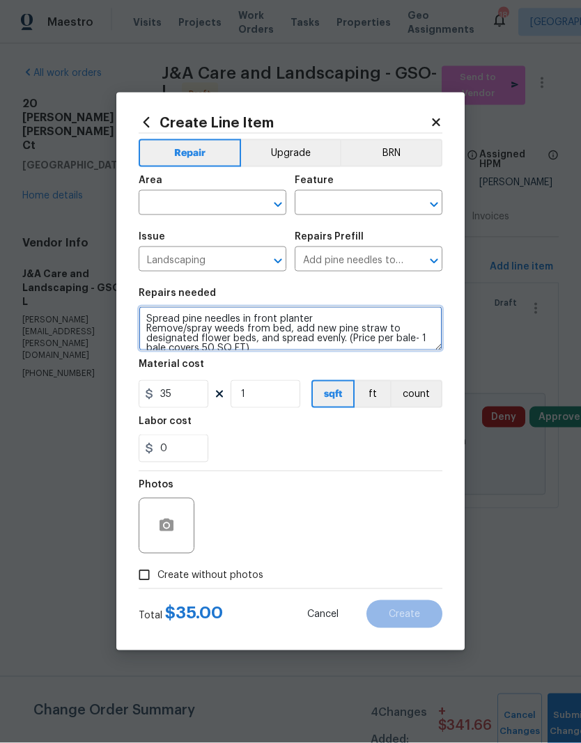
type textarea "Spread pine needles in front planter Remove/spray weeds from bed, add new pine …"
click at [259, 438] on div "0" at bounding box center [291, 449] width 304 height 28
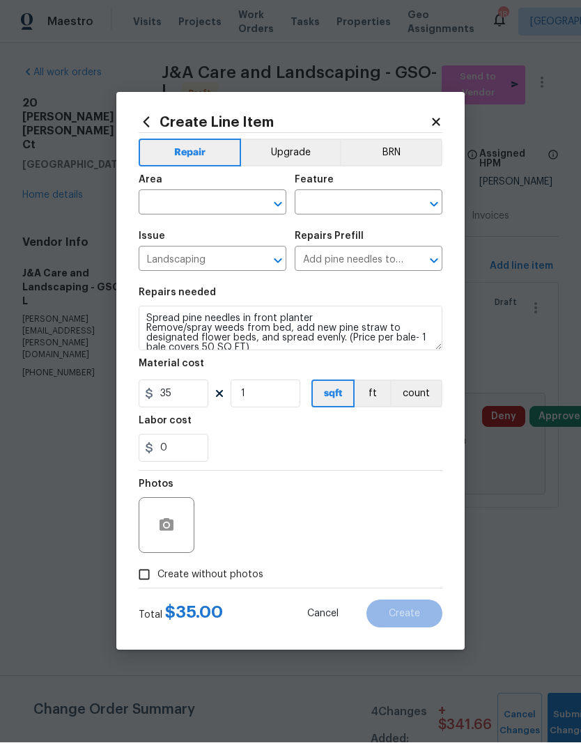
click at [193, 197] on input "text" at bounding box center [193, 205] width 109 height 22
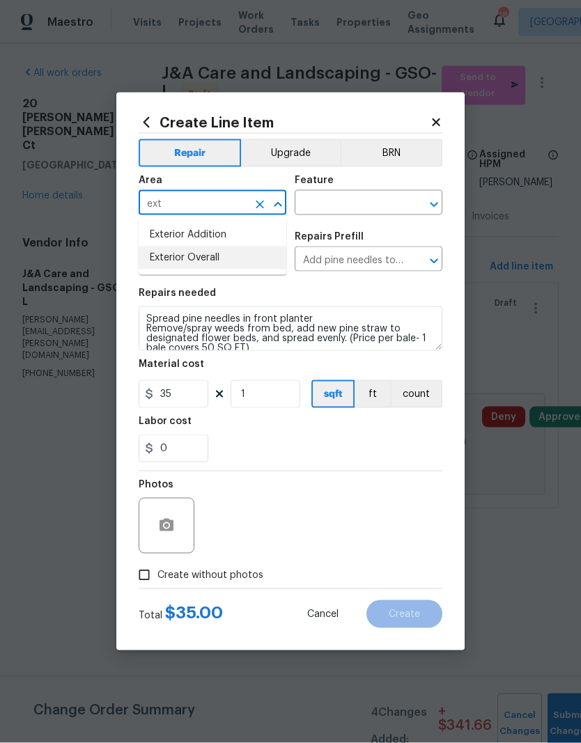
click at [204, 262] on li "Exterior Overall" at bounding box center [213, 258] width 148 height 23
type input "Exterior Overall"
click at [373, 217] on div "Area Exterior Overall ​ Feature ​" at bounding box center [291, 195] width 304 height 56
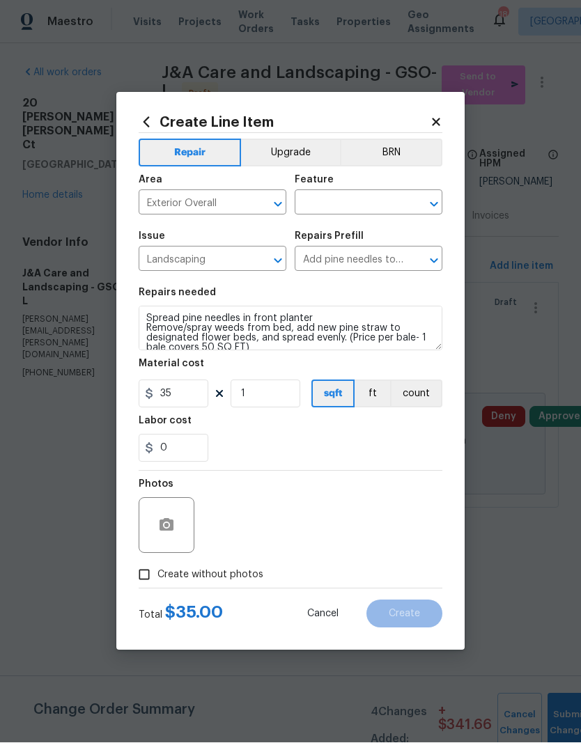
click at [351, 204] on input "text" at bounding box center [349, 205] width 109 height 22
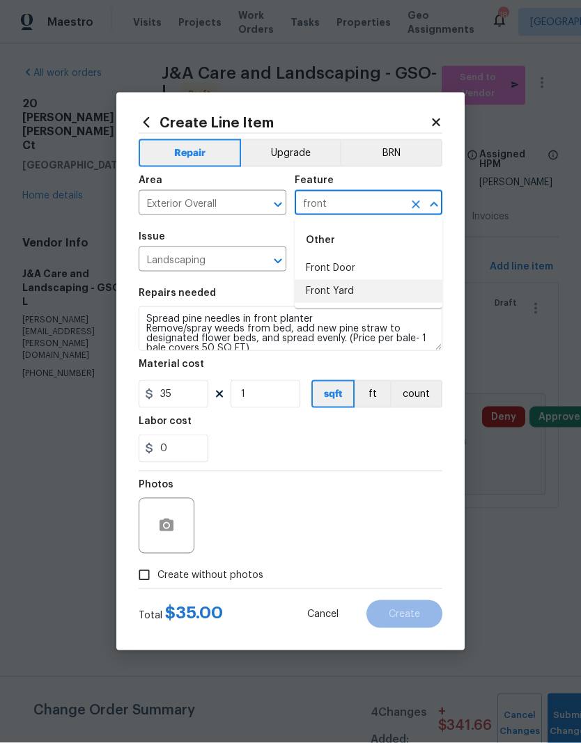
click at [348, 295] on li "Front Yard" at bounding box center [369, 291] width 148 height 23
type input "Front Yard"
click at [348, 295] on div "Repairs needed" at bounding box center [291, 297] width 304 height 18
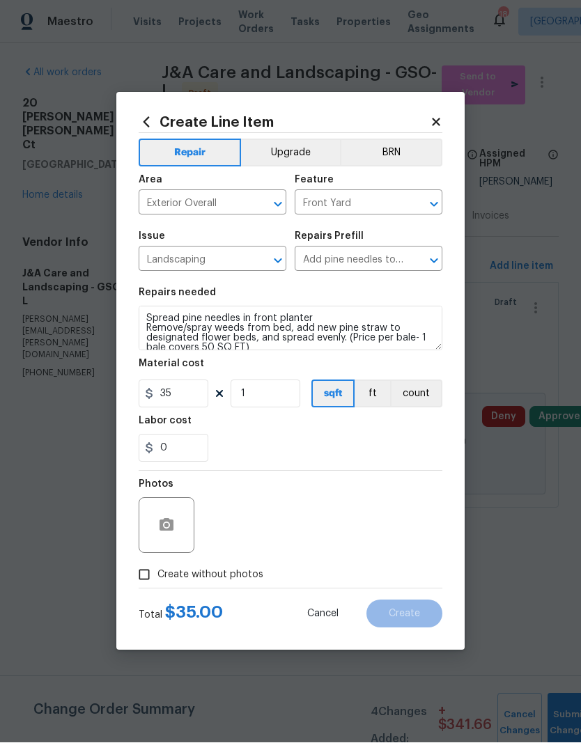
click at [141, 575] on input "Create without photos" at bounding box center [144, 575] width 26 height 26
checkbox input "true"
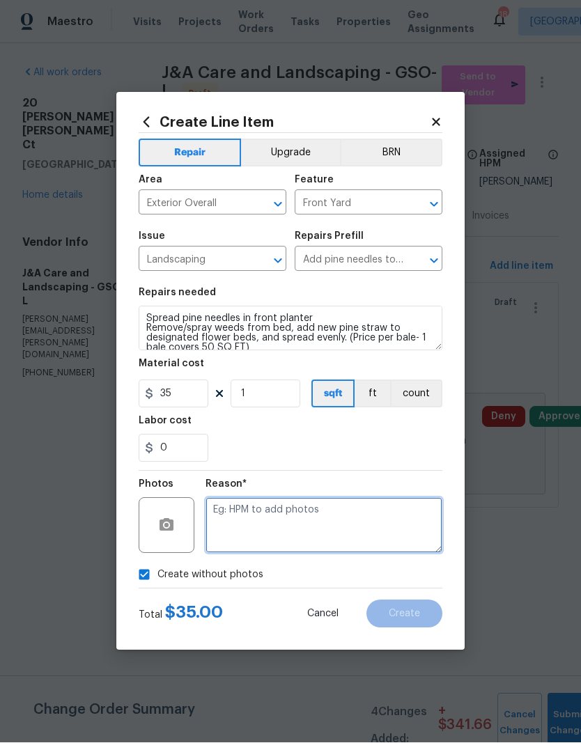
click at [240, 531] on textarea at bounding box center [323, 526] width 237 height 56
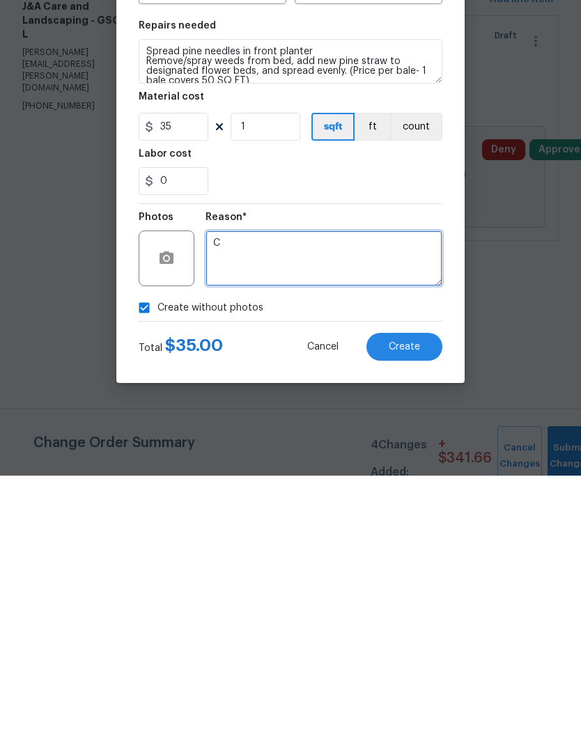
type textarea "C"
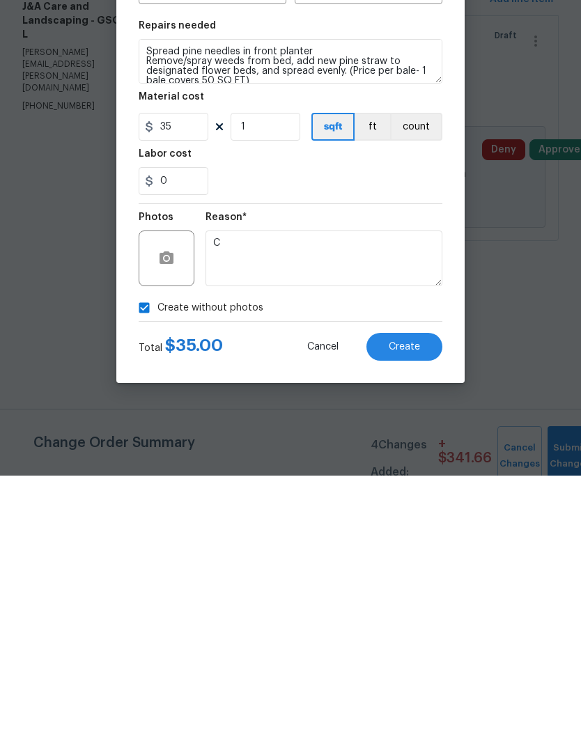
click at [418, 609] on span "Create" at bounding box center [404, 614] width 31 height 10
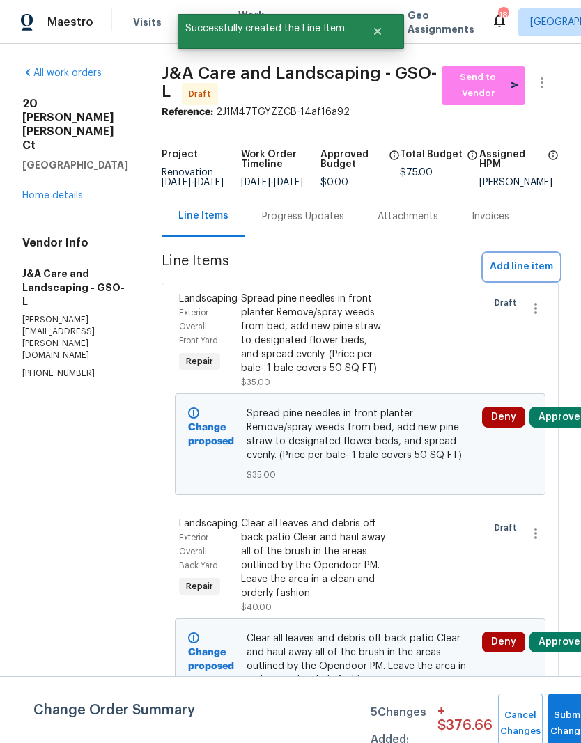
click at [522, 276] on span "Add line item" at bounding box center [521, 266] width 63 height 17
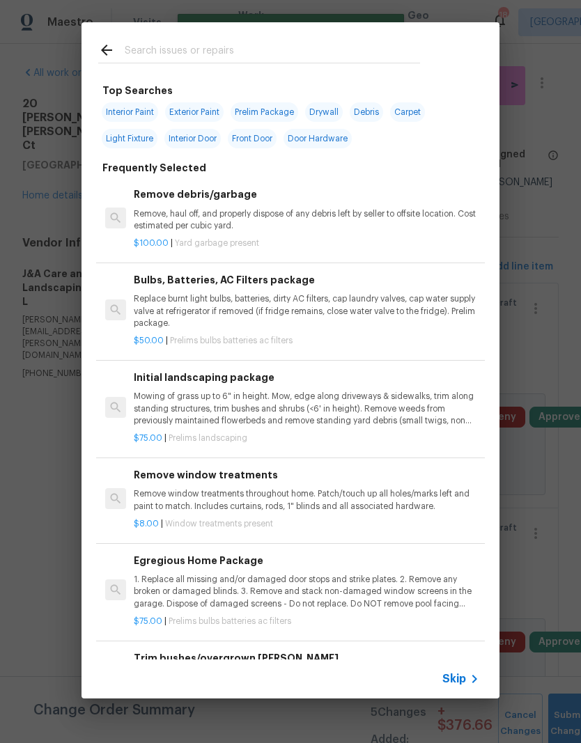
click at [183, 49] on input "text" at bounding box center [272, 52] width 295 height 21
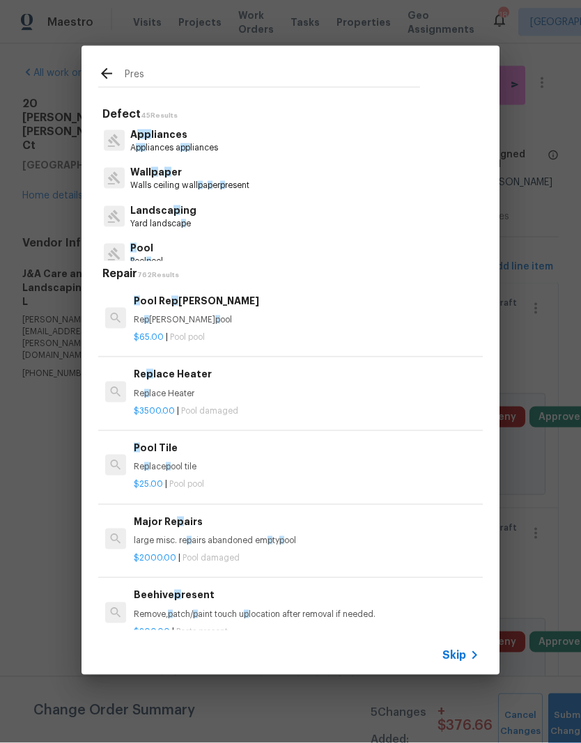
type input "Press"
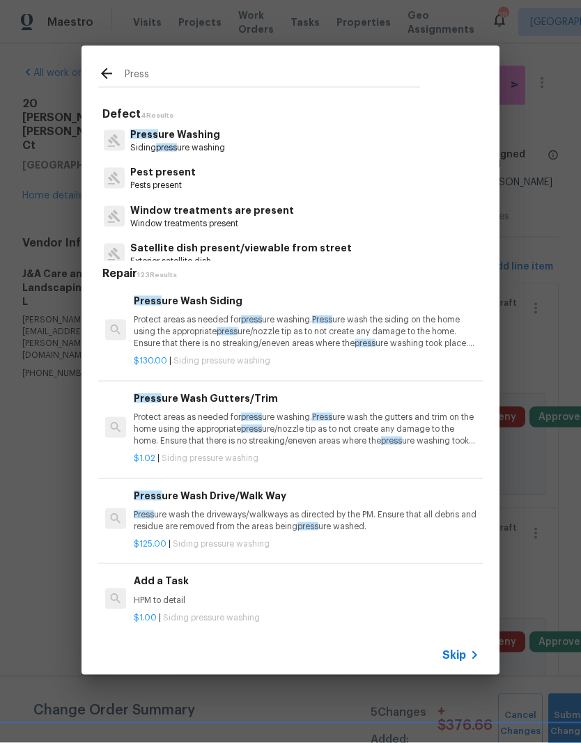
click at [188, 148] on p "Siding press ure washing" at bounding box center [177, 148] width 95 height 12
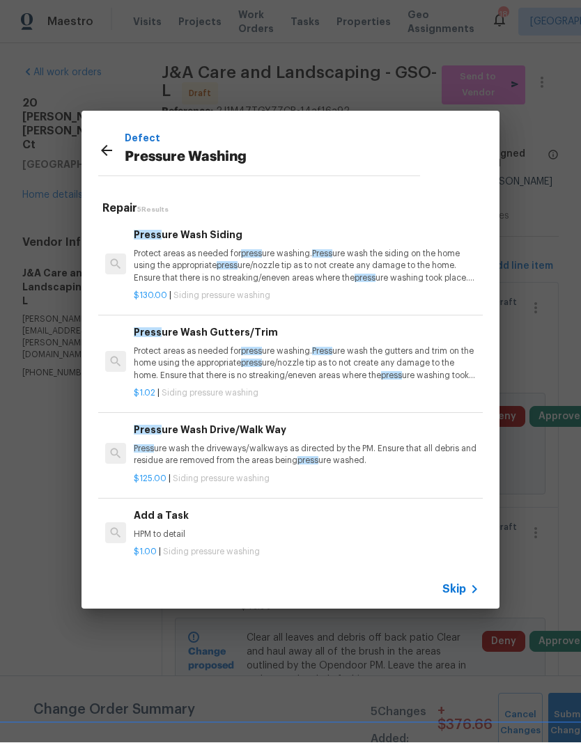
click at [229, 263] on span "press" at bounding box center [227, 266] width 21 height 8
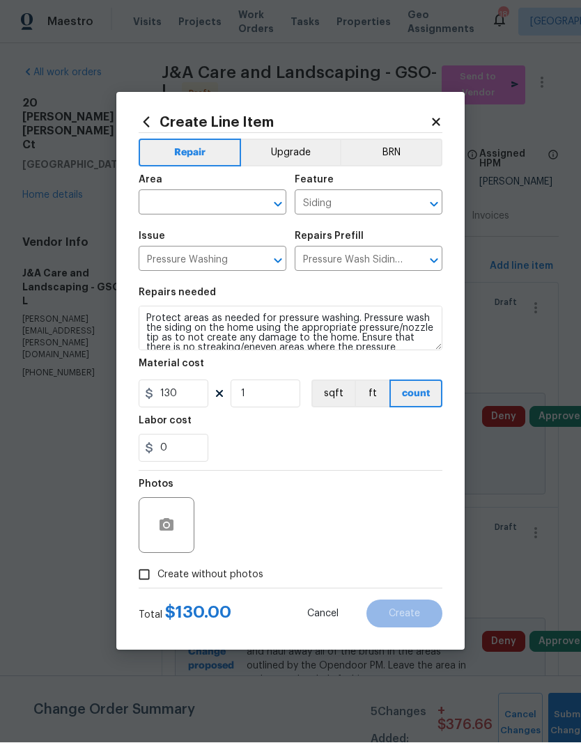
scroll to position [1, 0]
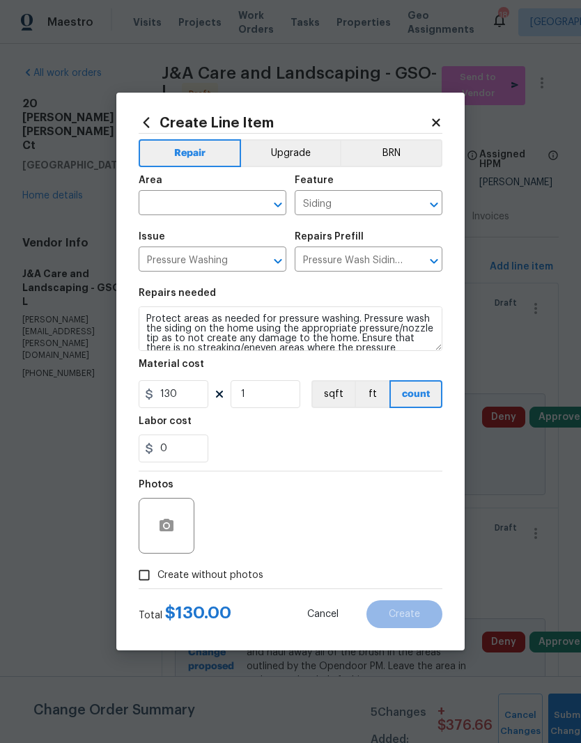
click at [191, 199] on input "text" at bounding box center [193, 205] width 109 height 22
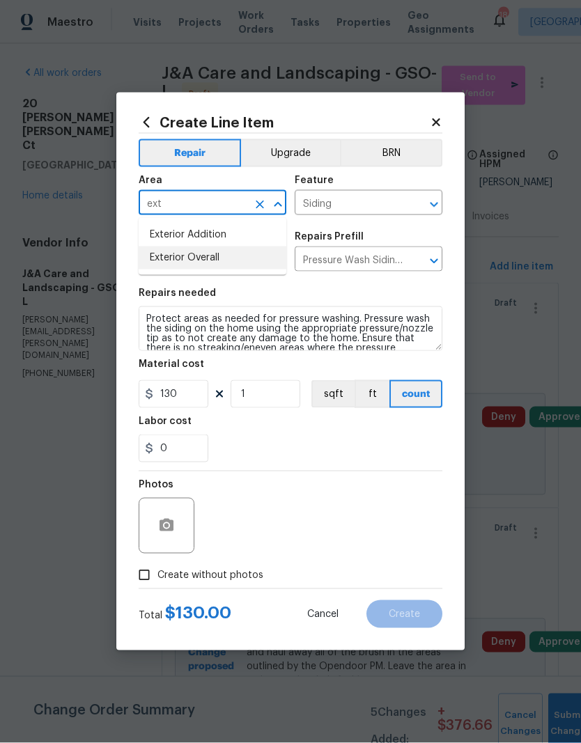
click at [205, 257] on li "Exterior Overall" at bounding box center [213, 258] width 148 height 23
type input "Exterior Overall"
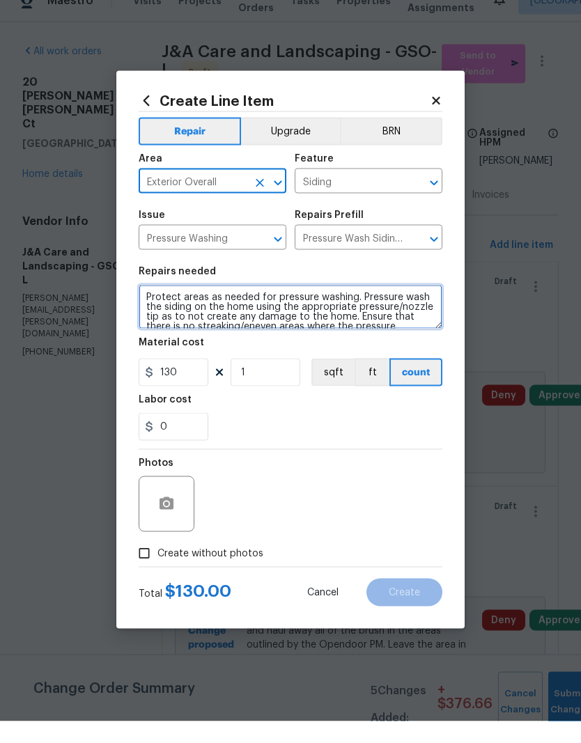
click at [148, 306] on textarea "Protect areas as needed for pressure washing. Pressure wash the siding on the h…" at bounding box center [291, 328] width 304 height 45
click at [158, 306] on textarea "Protect areas as needed for pressure washing. Pressure wash the siding on the h…" at bounding box center [291, 328] width 304 height 45
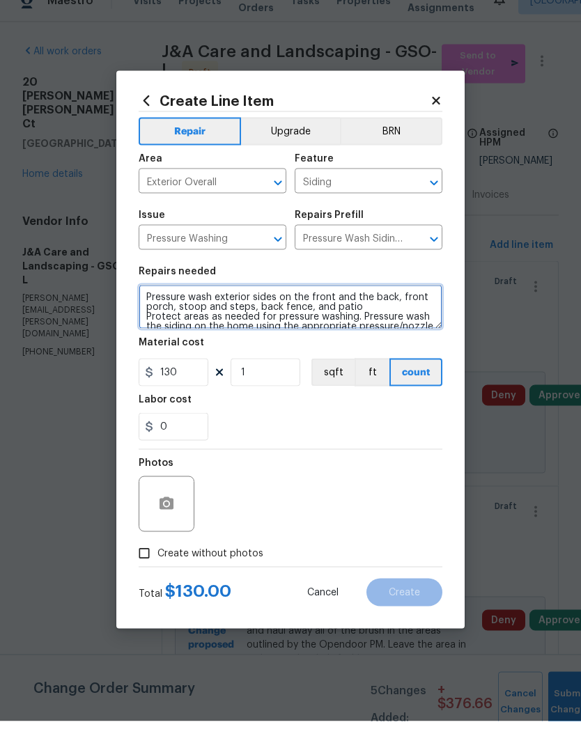
type textarea "Pressure wash exterior sides on the front and the back, front porch, stoop and …"
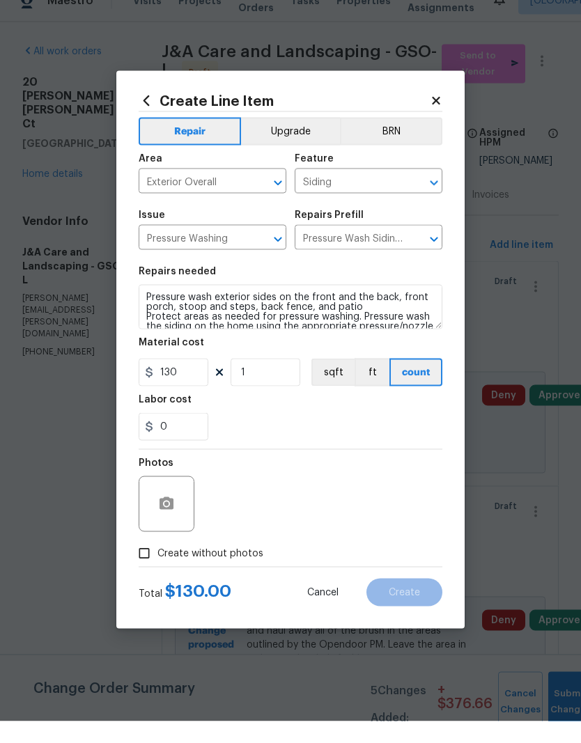
click at [288, 435] on div "0" at bounding box center [291, 449] width 304 height 28
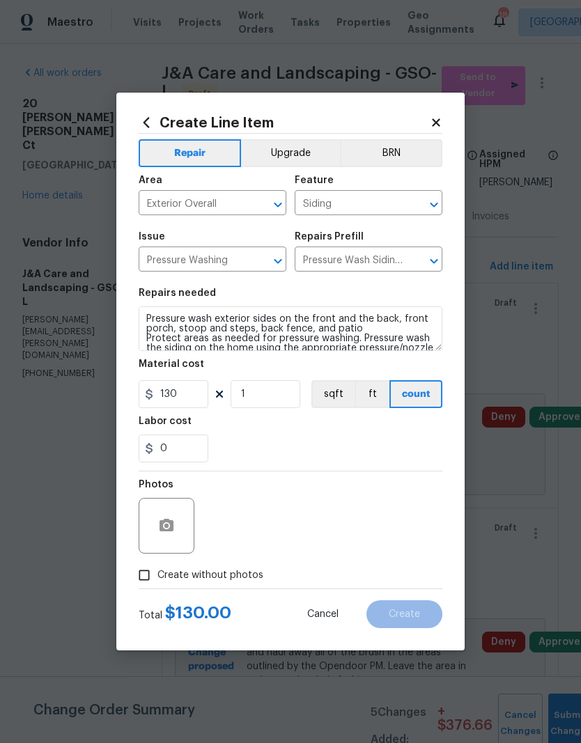
click at [153, 570] on input "Create without photos" at bounding box center [144, 575] width 26 height 26
checkbox input "true"
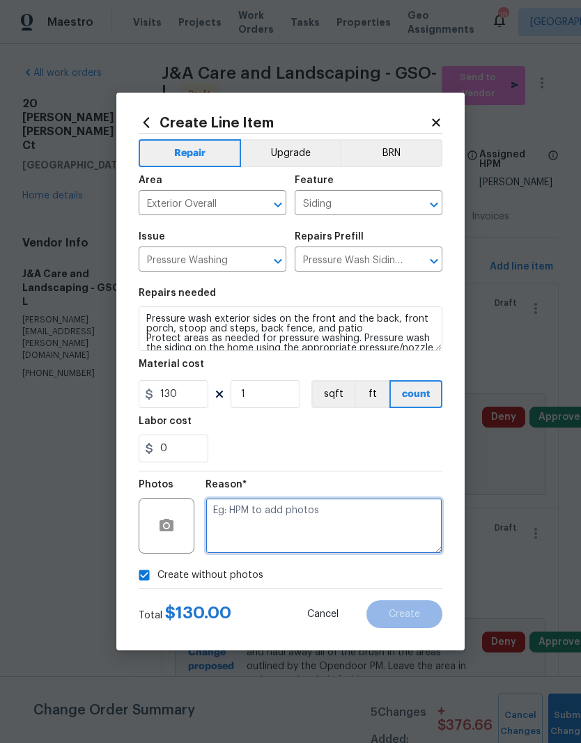
click at [244, 536] on textarea at bounding box center [323, 526] width 237 height 56
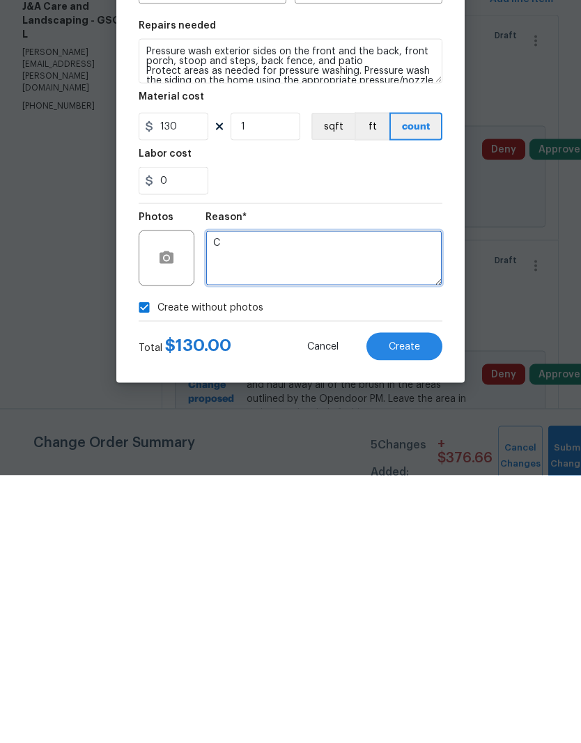
type textarea "C"
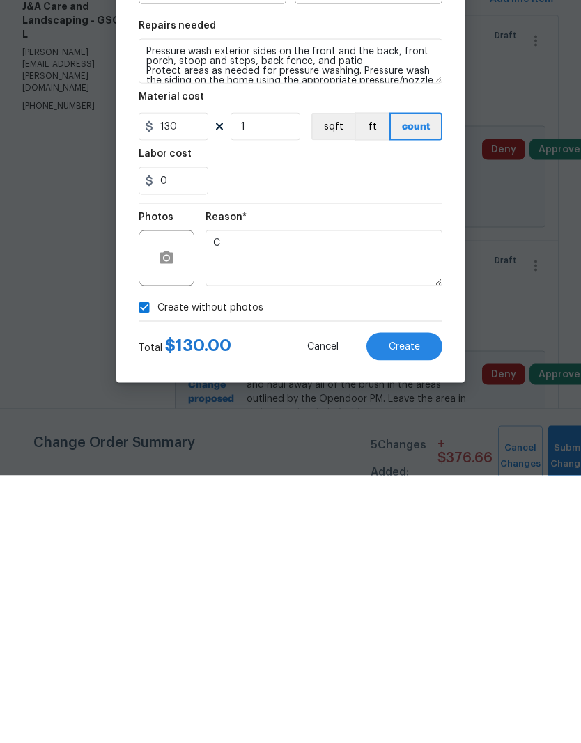
click at [412, 600] on button "Create" at bounding box center [404, 614] width 76 height 28
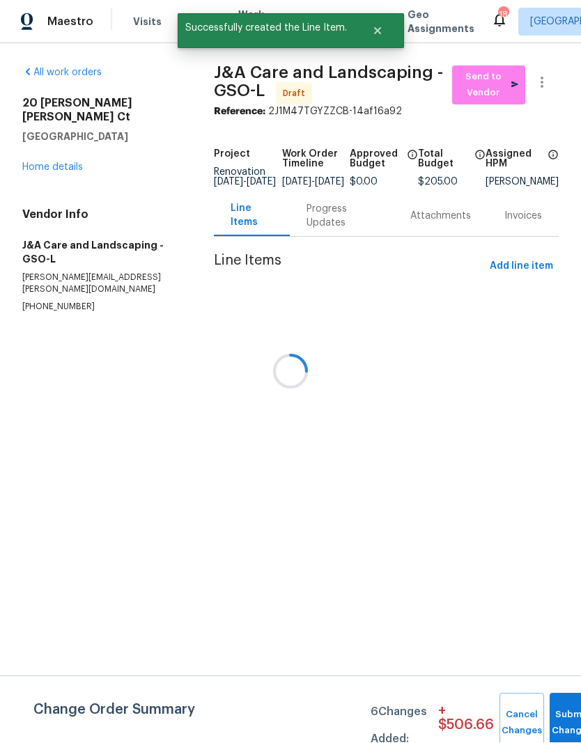
scroll to position [1, 0]
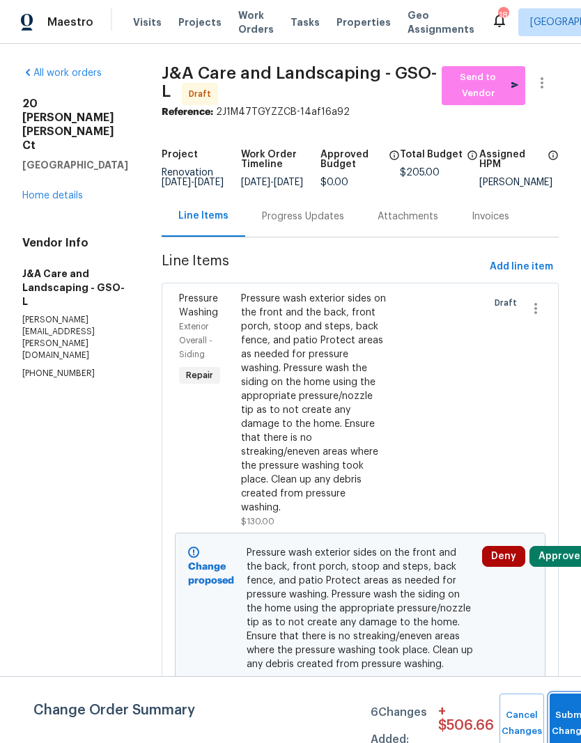
click at [569, 711] on button "Submit Changes" at bounding box center [572, 724] width 45 height 60
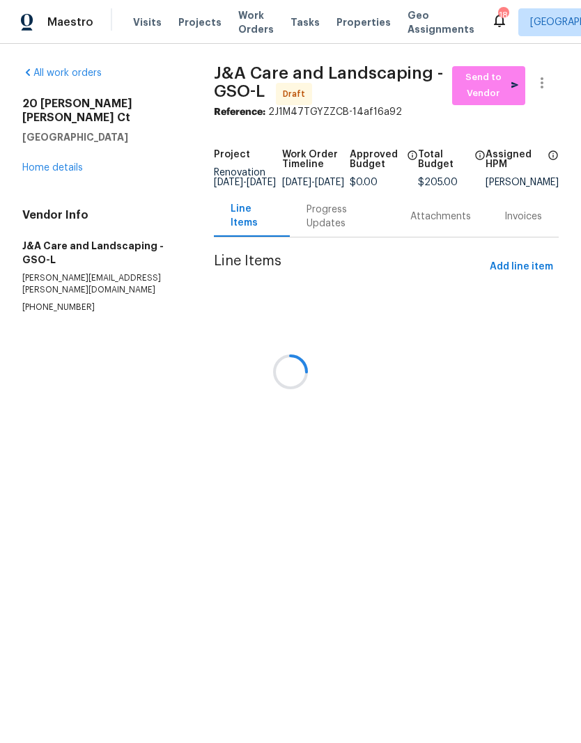
scroll to position [0, 0]
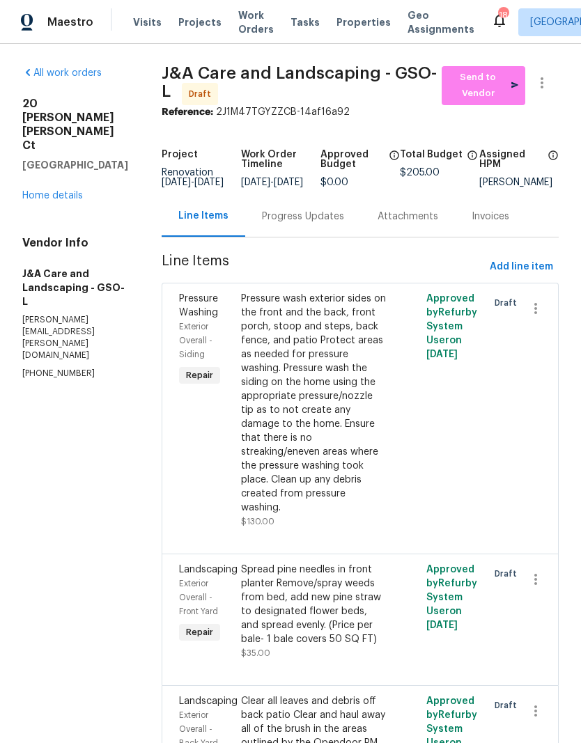
click at [56, 191] on link "Home details" at bounding box center [52, 196] width 61 height 10
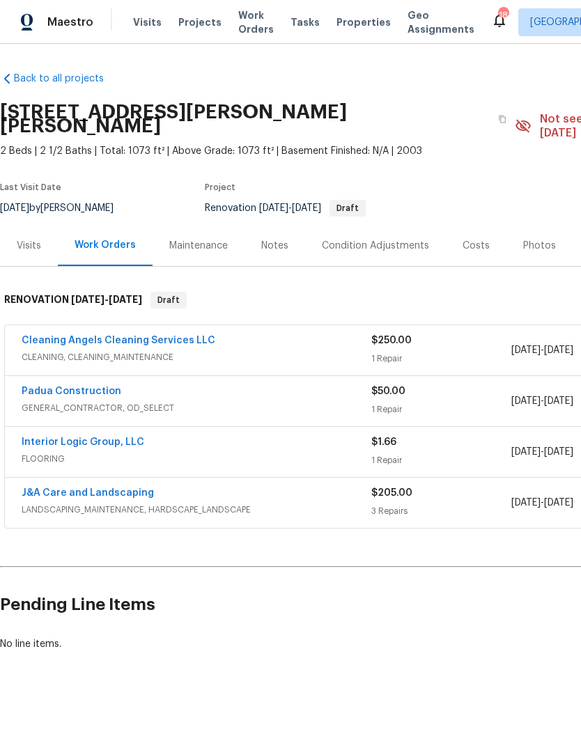
click at [75, 387] on link "Padua Construction" at bounding box center [72, 392] width 100 height 10
